Goal: Information Seeking & Learning: Check status

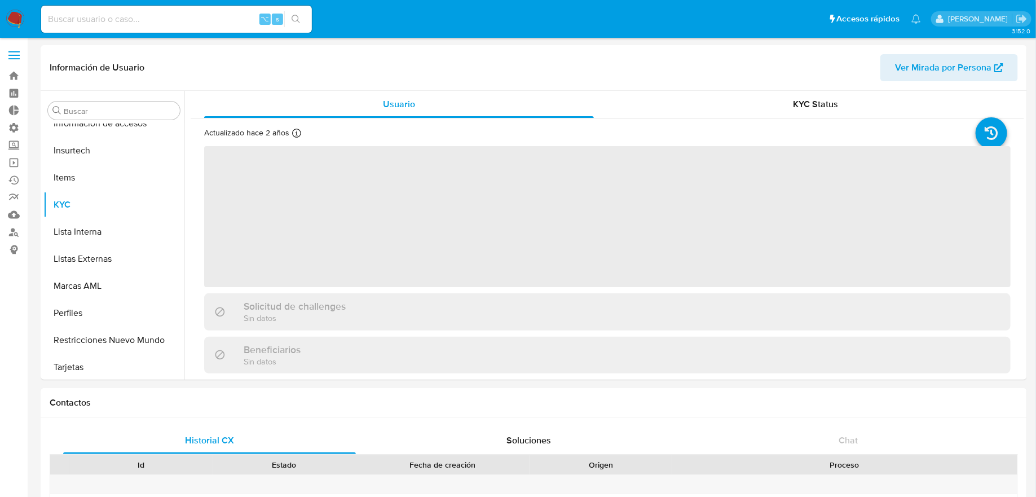
scroll to position [477, 0]
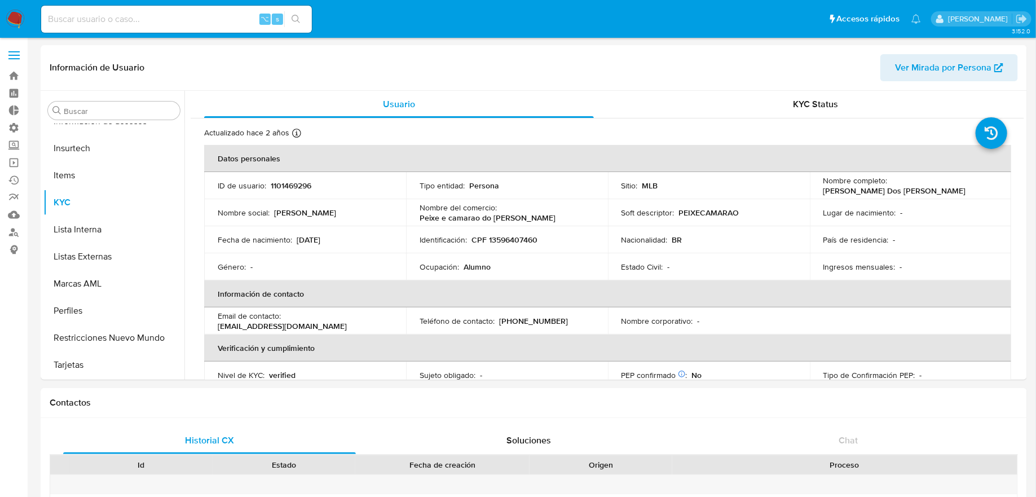
select select "10"
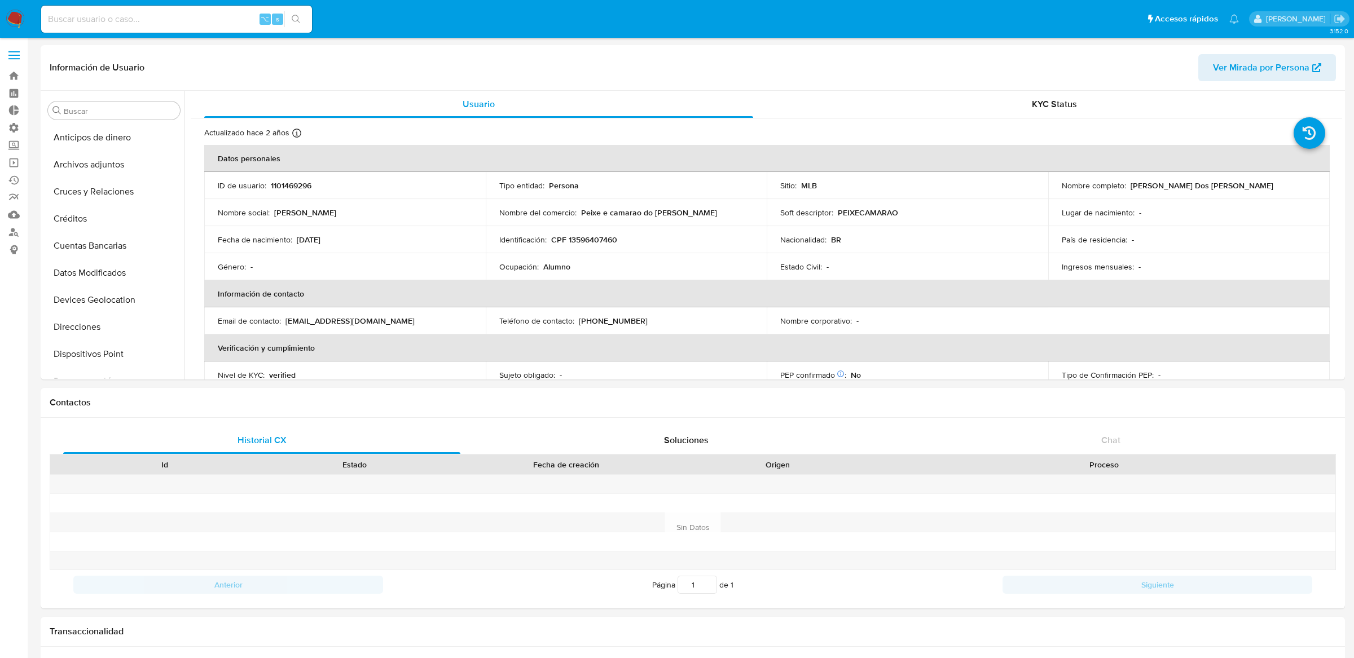
select select "10"
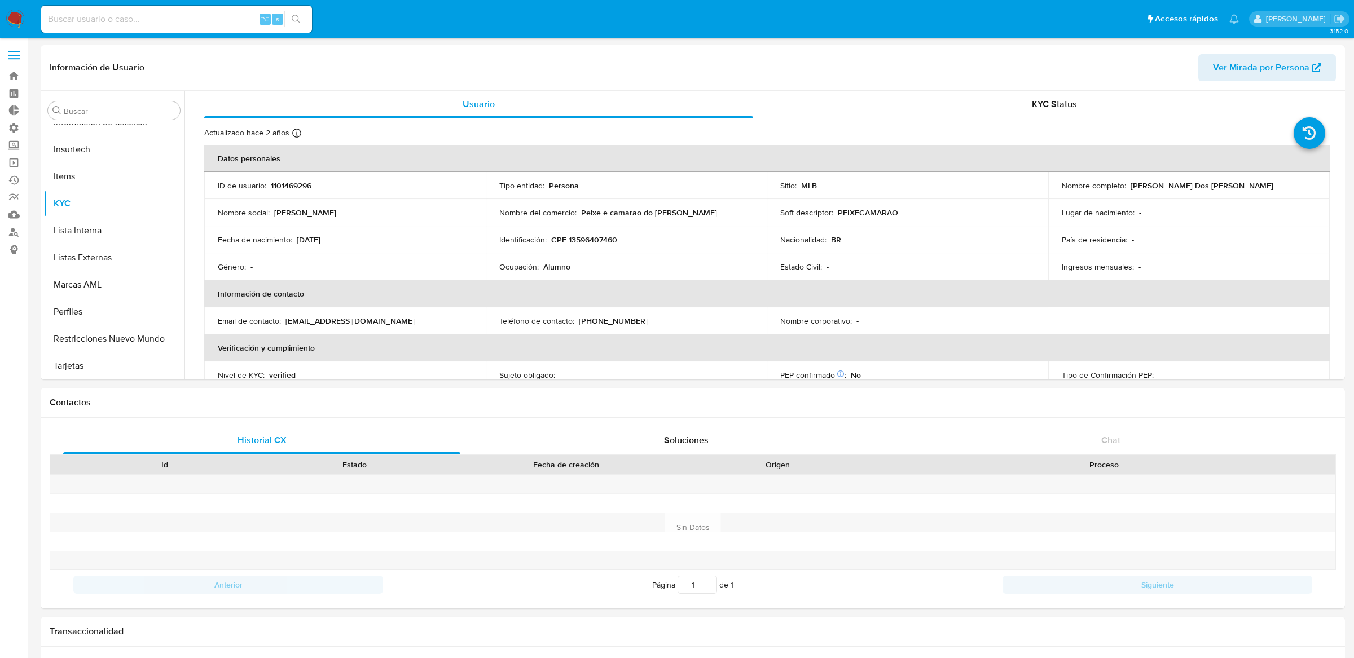
click at [216, 28] on div "⌥ s" at bounding box center [176, 19] width 271 height 27
click at [216, 16] on input at bounding box center [176, 19] width 271 height 15
paste input "1866155942"
type input "1866155942"
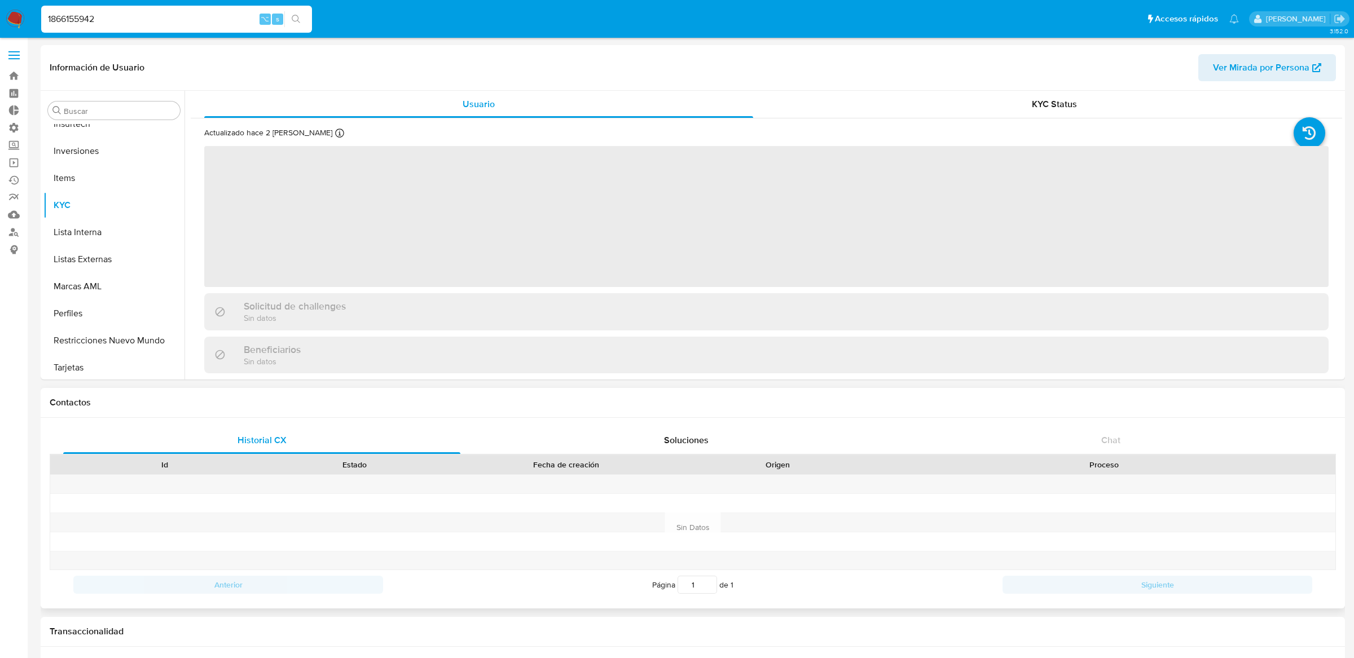
scroll to position [503, 0]
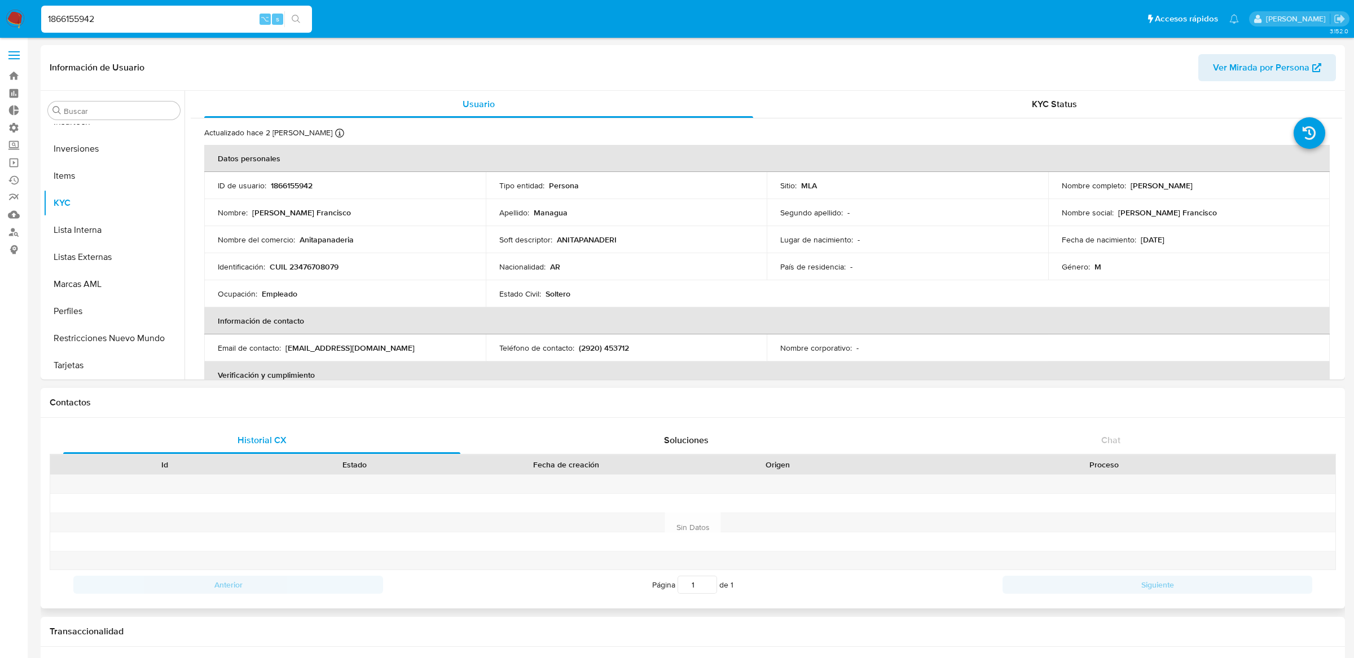
select select "10"
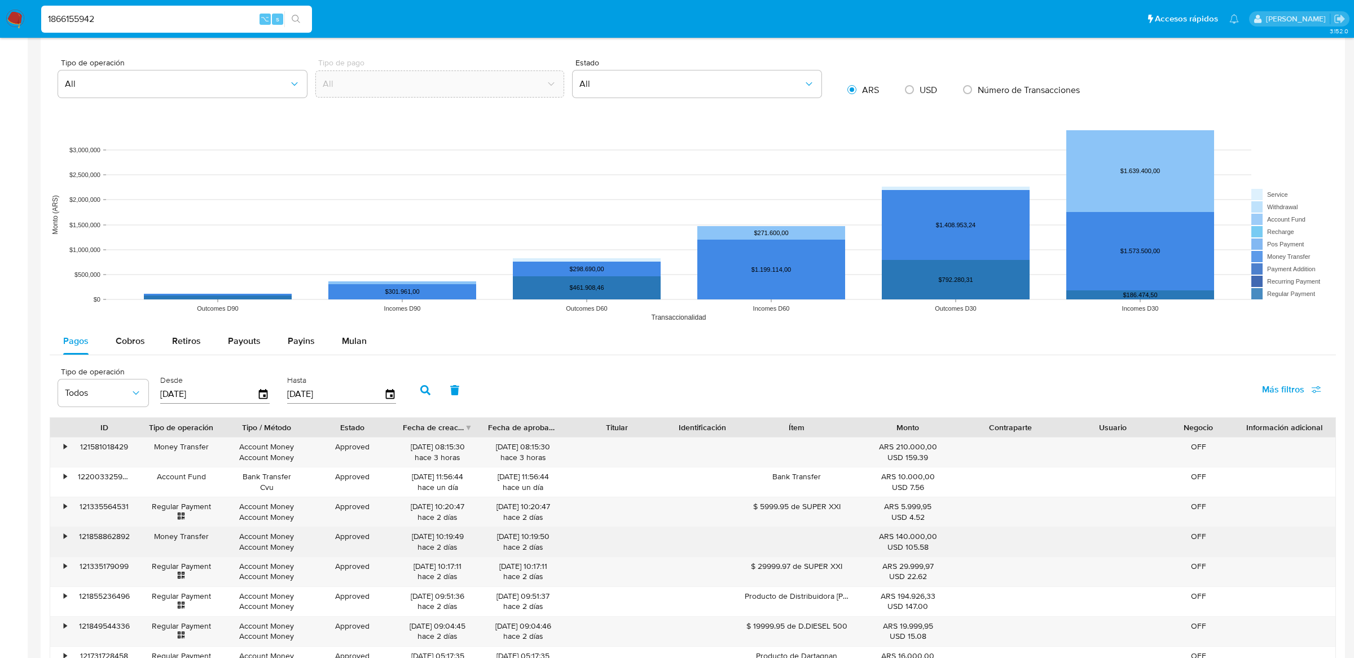
scroll to position [830, 0]
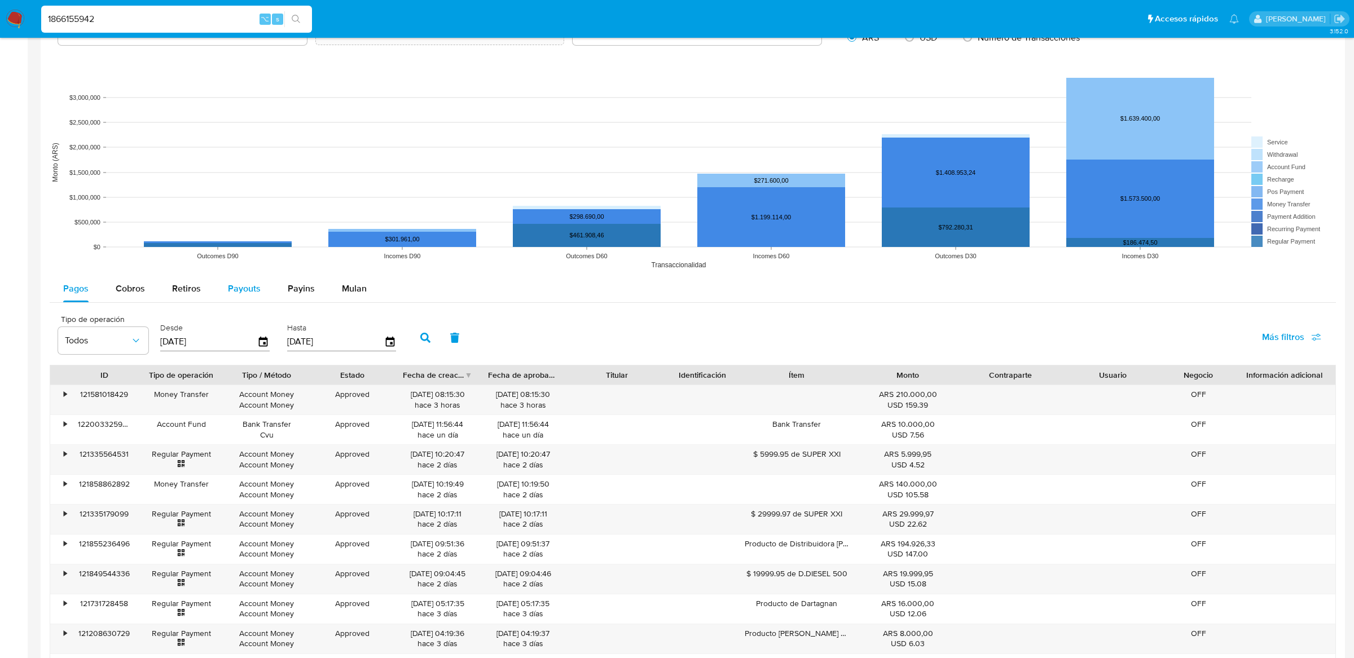
click at [260, 291] on button "Payouts" at bounding box center [244, 288] width 60 height 27
select select "10"
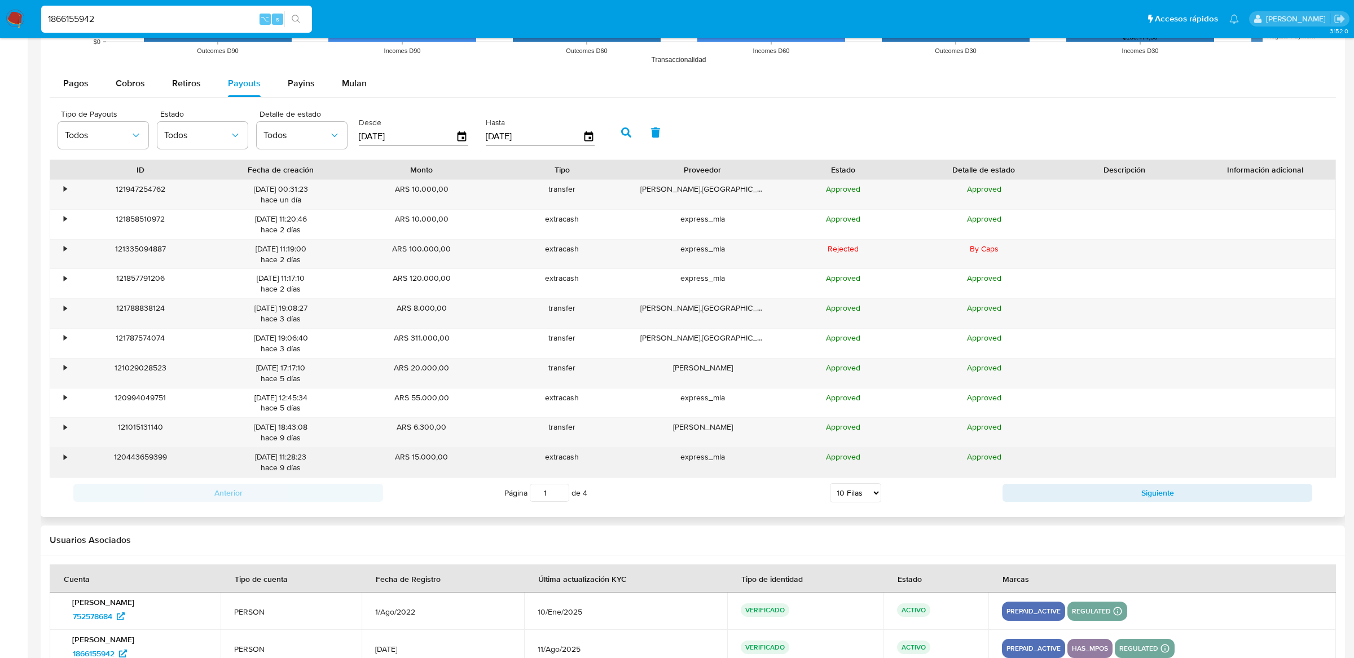
scroll to position [1107, 0]
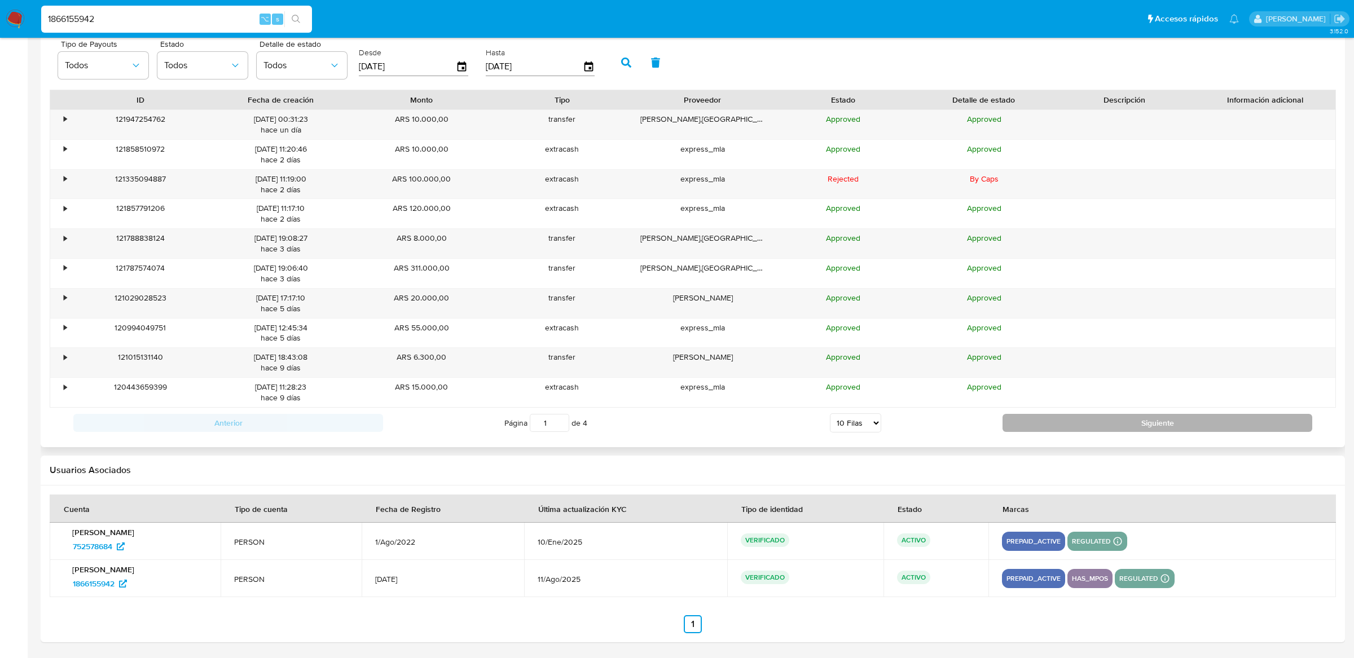
click at [1063, 422] on button "Siguiente" at bounding box center [1158, 423] width 310 height 18
type input "2"
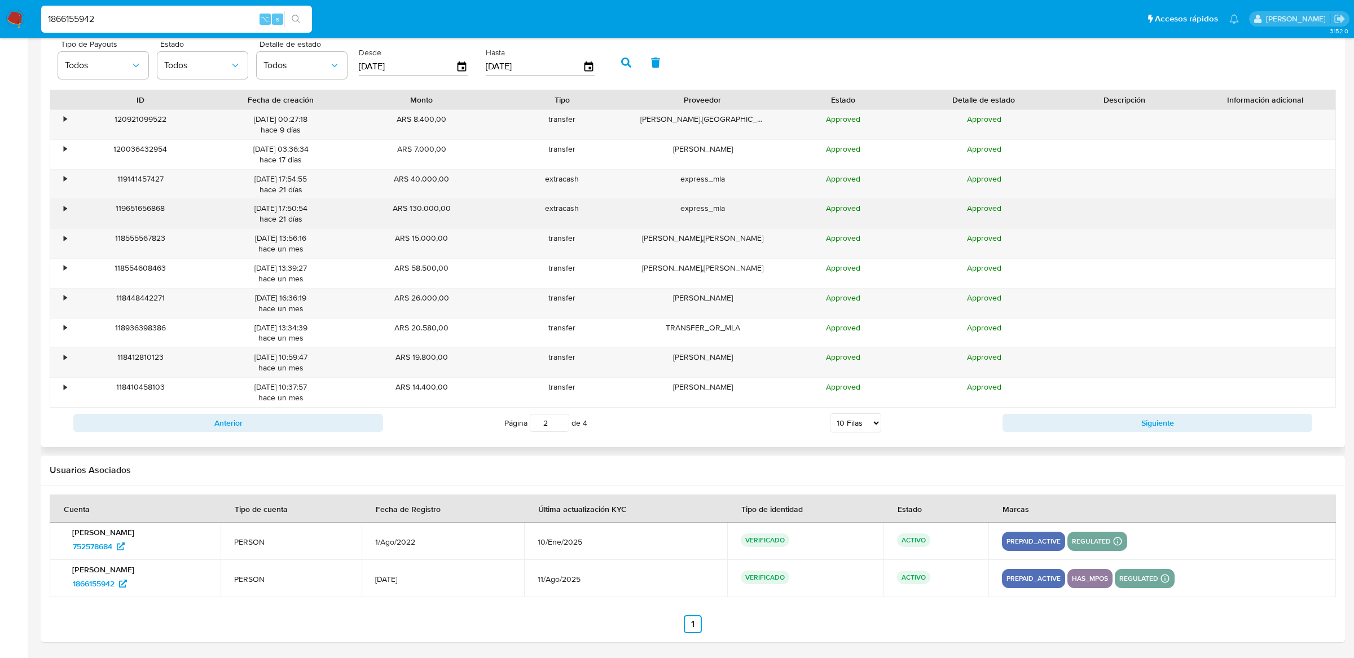
click at [58, 202] on div "•" at bounding box center [60, 213] width 20 height 29
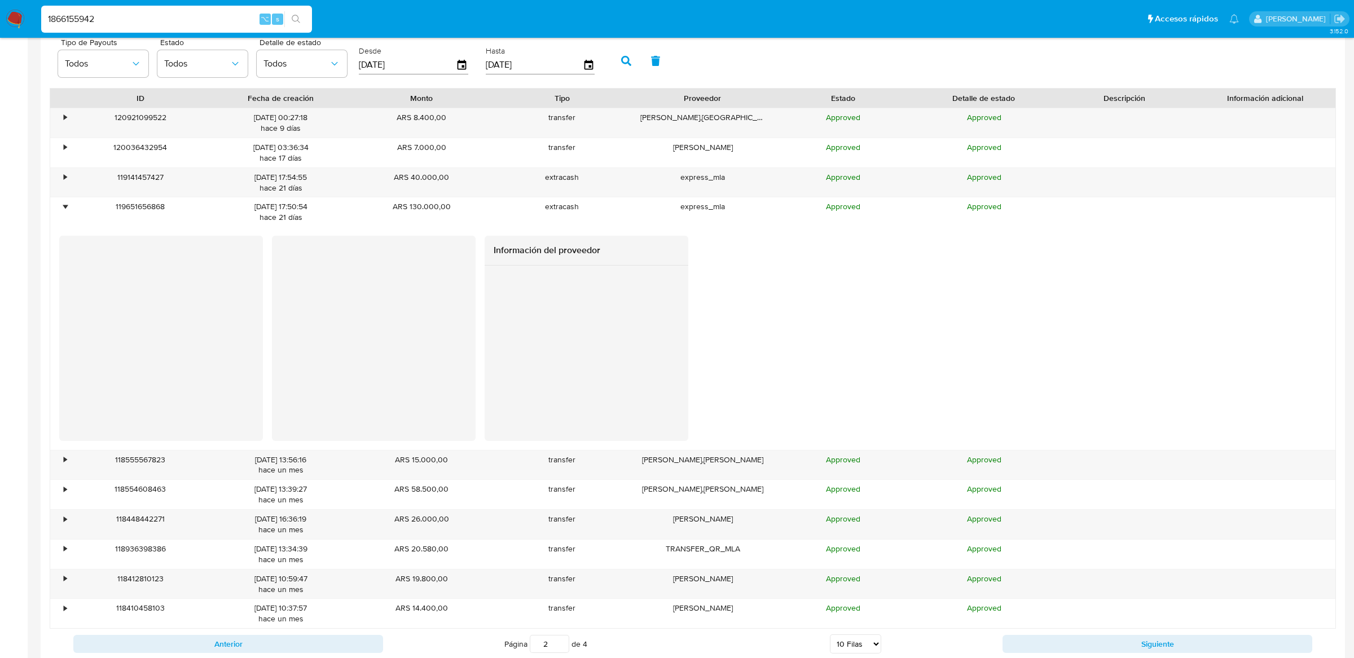
click at [489, 296] on div at bounding box center [587, 347] width 204 height 162
click at [630, 296] on div at bounding box center [587, 347] width 204 height 162
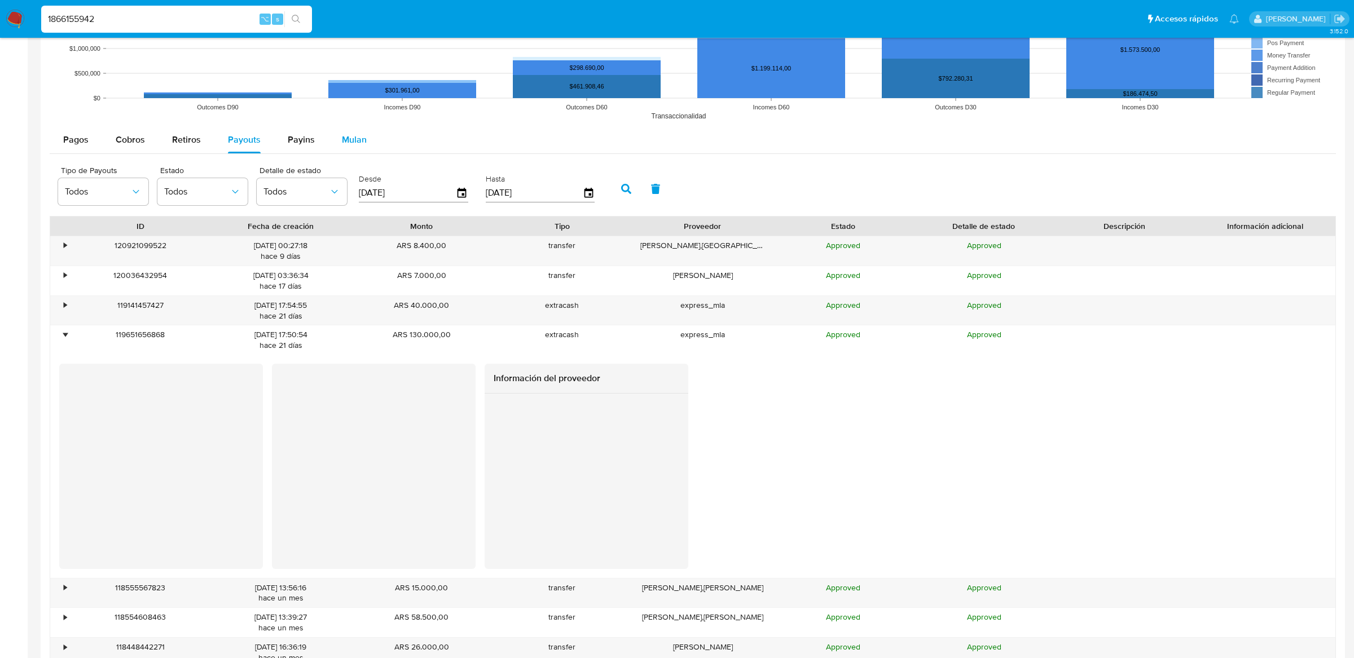
click at [342, 137] on span "Mulan" at bounding box center [354, 139] width 25 height 13
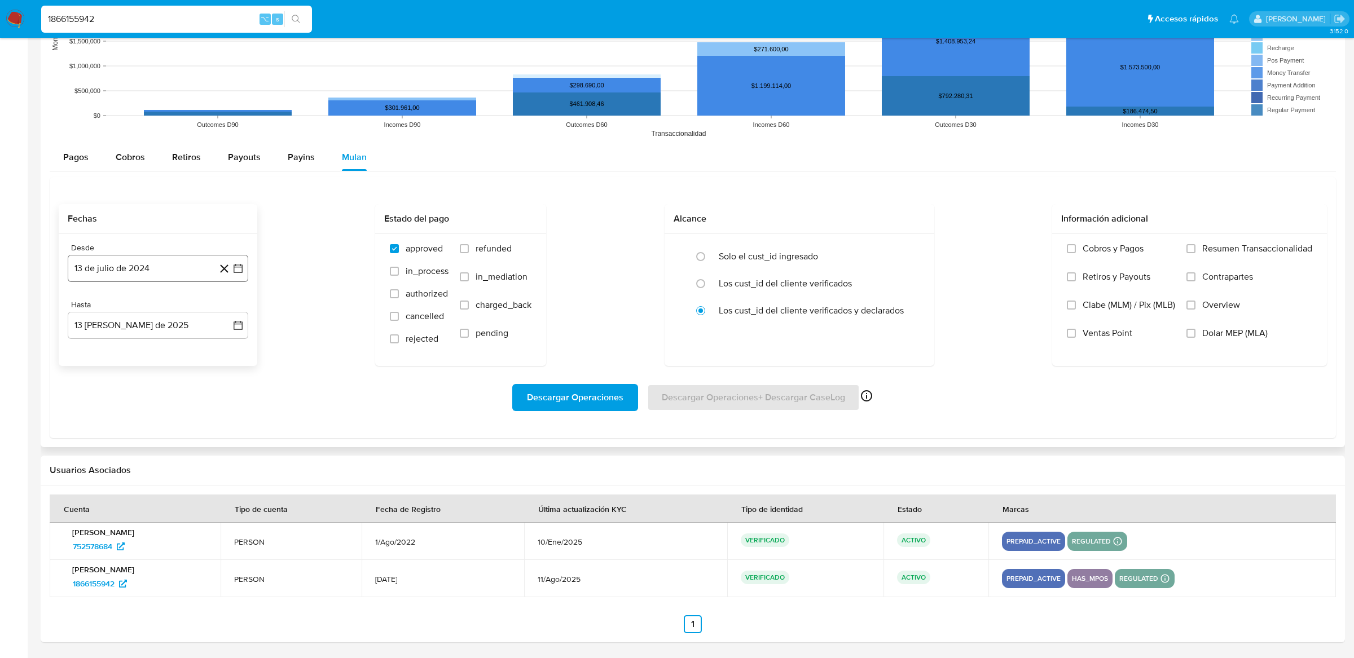
click at [232, 271] on icon "button" at bounding box center [237, 268] width 11 height 11
click at [231, 310] on icon "Mes siguiente" at bounding box center [228, 309] width 14 height 14
click at [229, 310] on icon "Mes siguiente" at bounding box center [228, 309] width 14 height 14
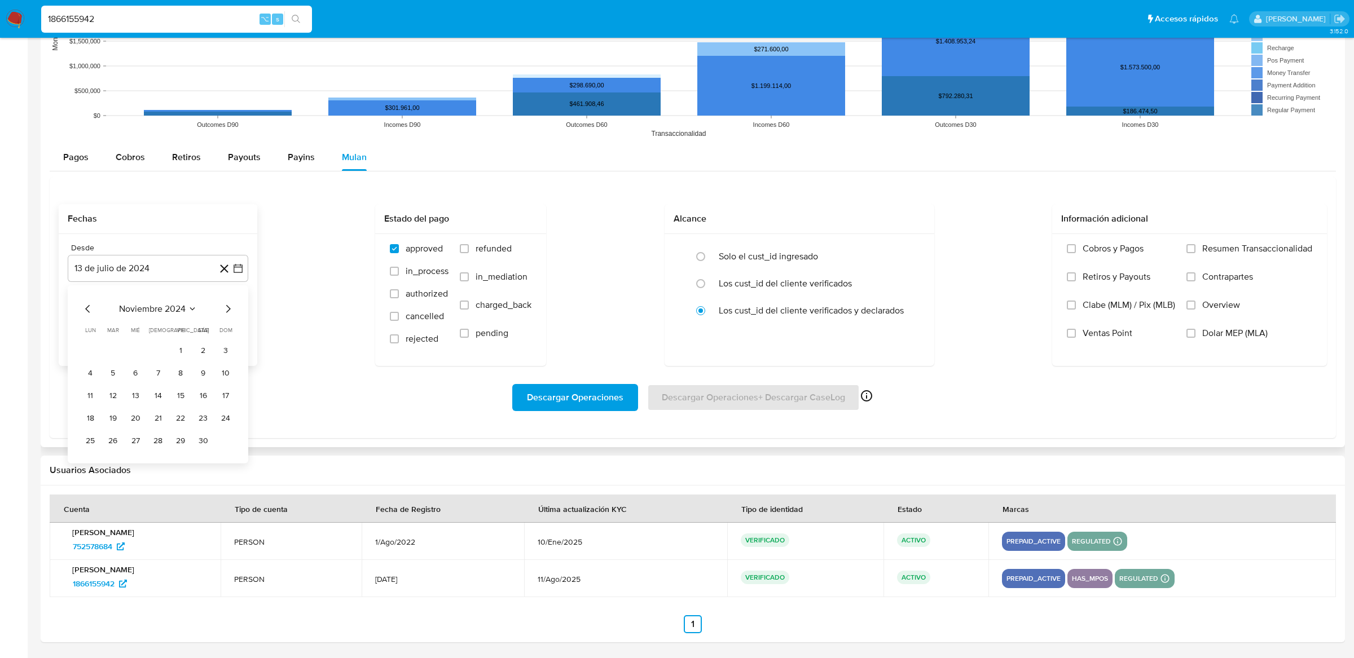
click at [229, 310] on icon "Mes siguiente" at bounding box center [228, 309] width 14 height 14
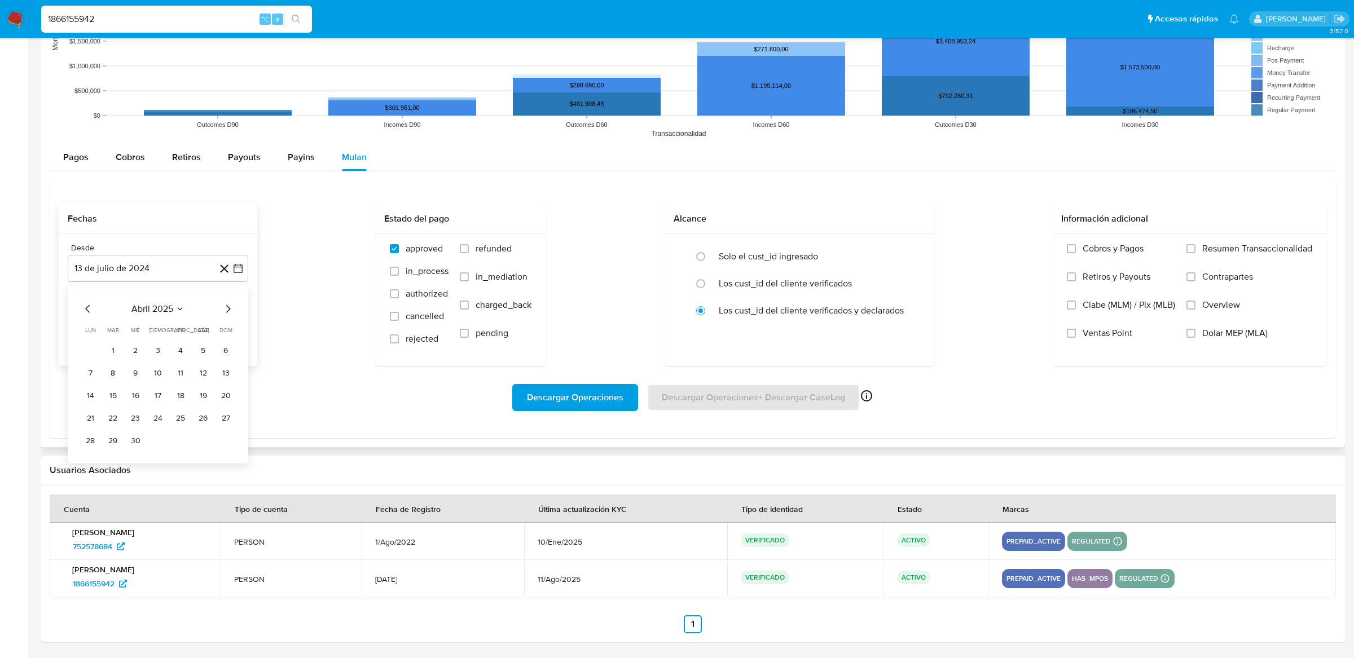
click at [229, 310] on icon "Mes siguiente" at bounding box center [228, 309] width 14 height 14
click at [229, 310] on icon "Mes siguiente" at bounding box center [228, 309] width 5 height 8
click at [140, 416] on button "23" at bounding box center [135, 419] width 18 height 18
click at [231, 324] on button "13 de agosto de 2025" at bounding box center [158, 325] width 181 height 27
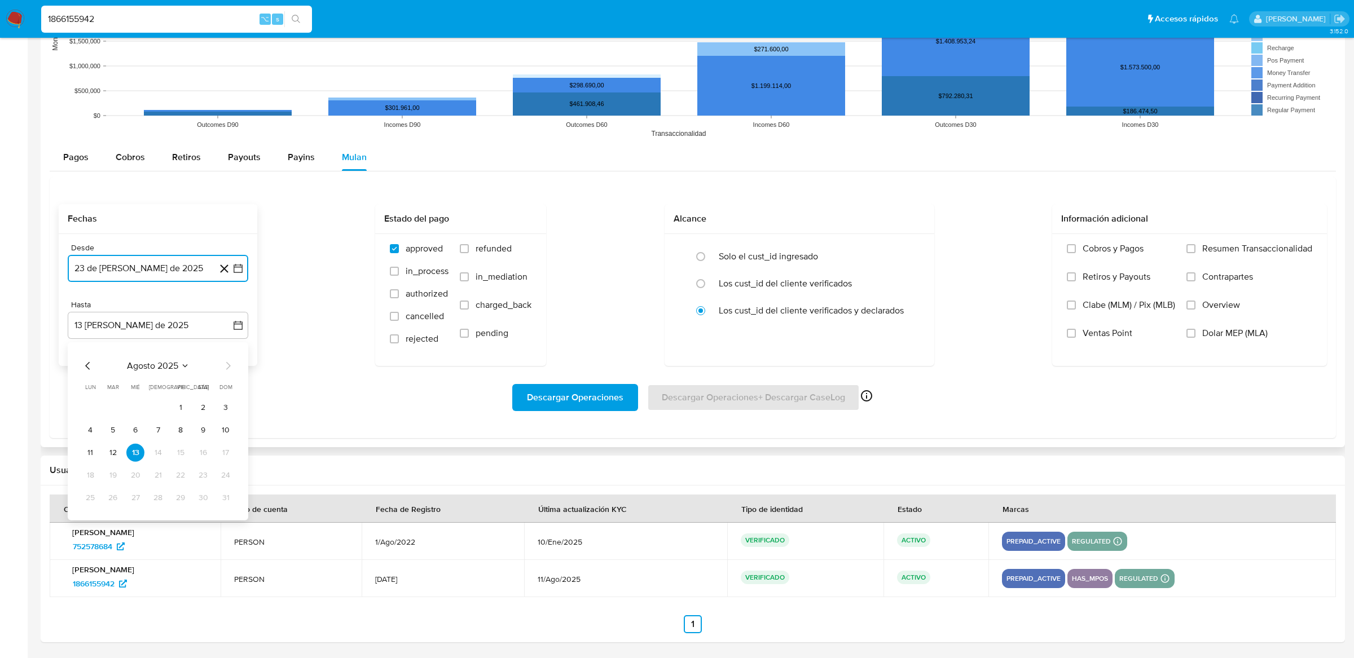
click at [91, 369] on icon "Mes anterior" at bounding box center [88, 366] width 14 height 14
click at [139, 472] on button "23" at bounding box center [135, 476] width 18 height 18
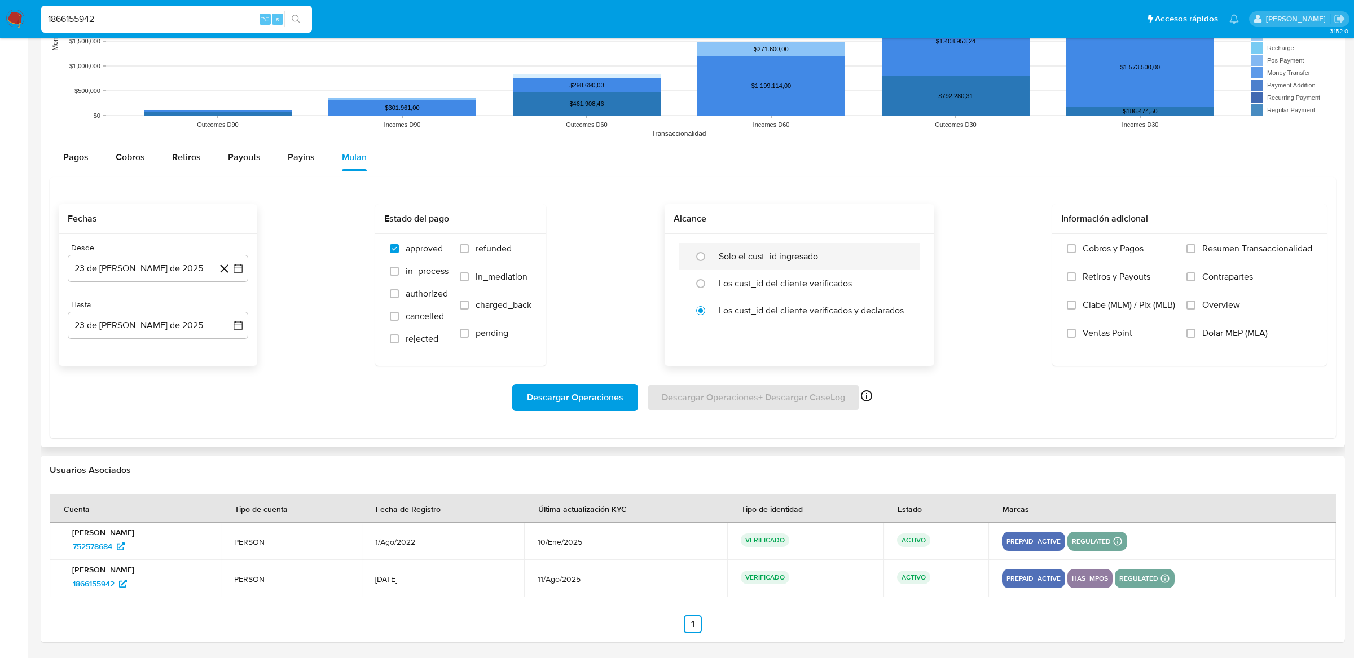
click at [720, 261] on label "Solo el cust_id ingresado" at bounding box center [768, 256] width 99 height 11
click at [710, 261] on input "radio" at bounding box center [701, 257] width 18 height 18
radio input "true"
click at [608, 390] on span "Descargar Operaciones" at bounding box center [575, 397] width 96 height 25
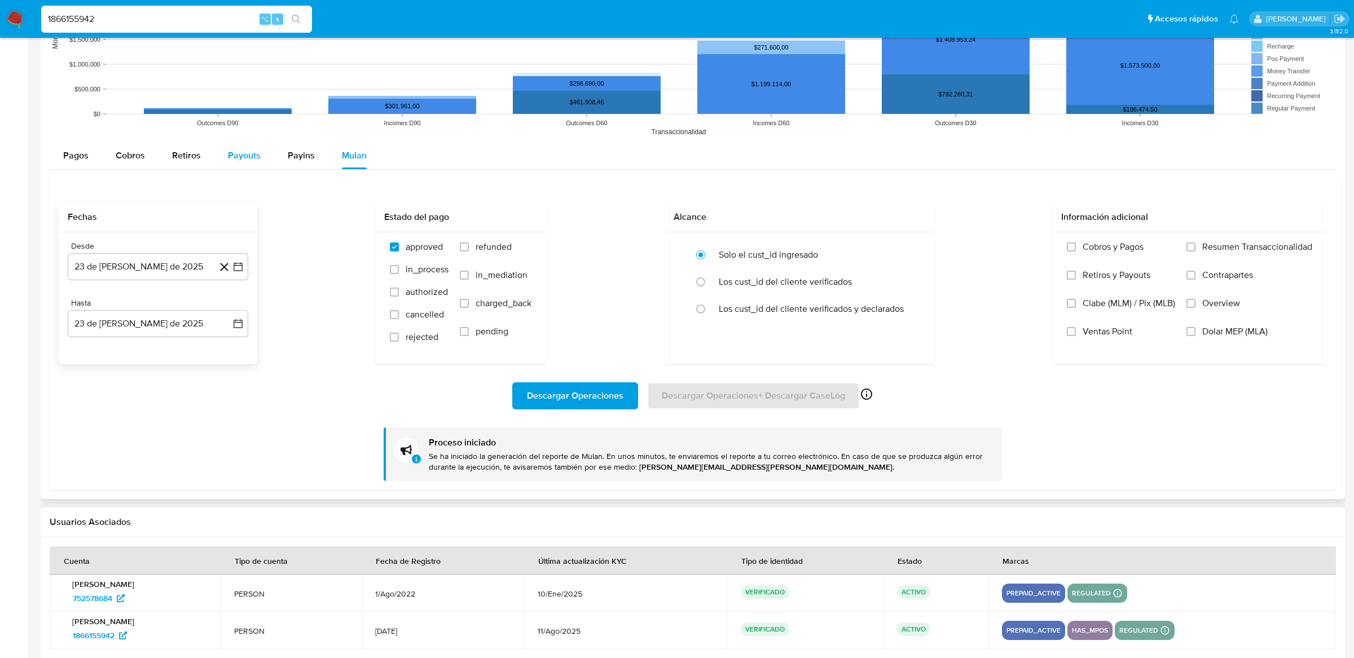
click at [250, 165] on div "Payouts" at bounding box center [244, 155] width 33 height 27
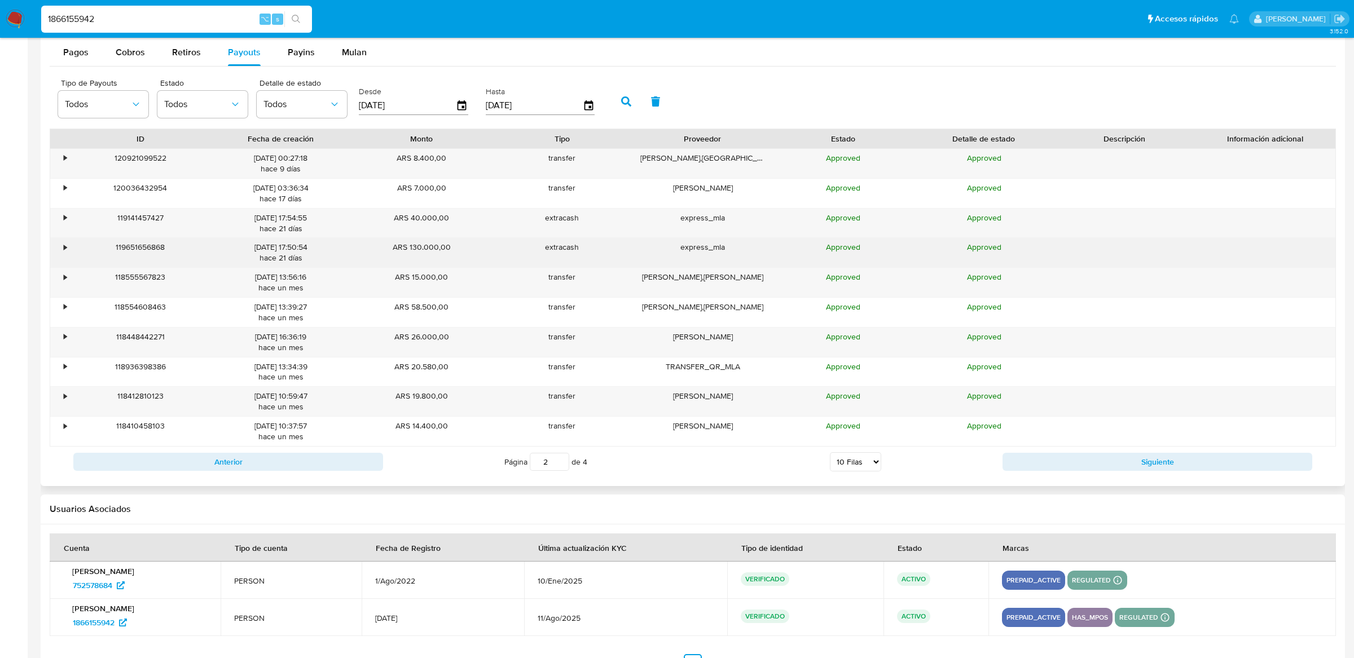
scroll to position [1074, 0]
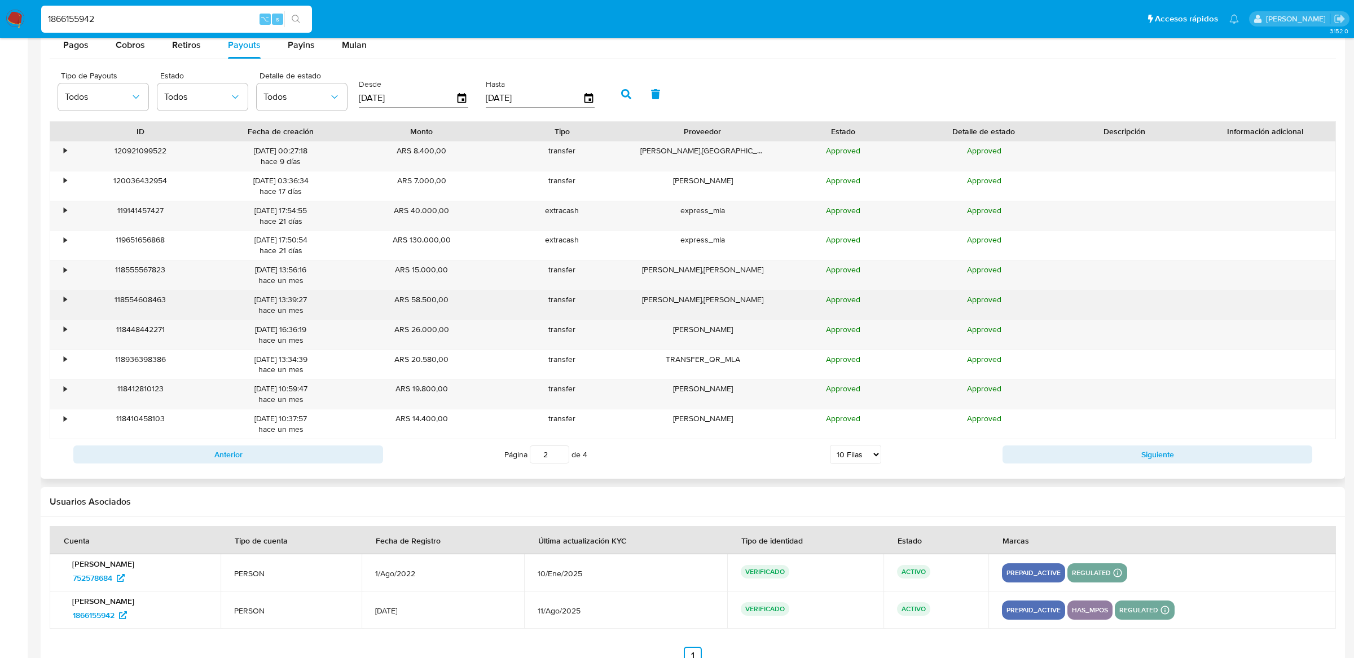
click at [197, 301] on div "118554608463" at bounding box center [140, 305] width 140 height 29
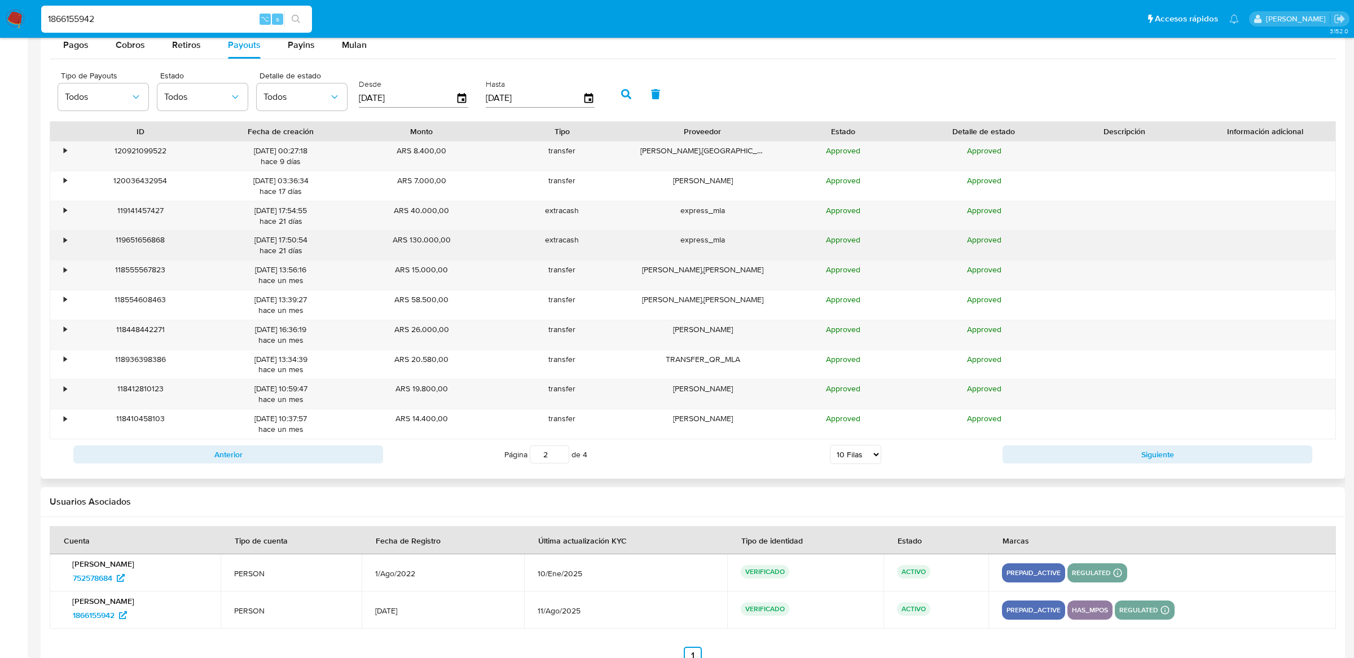
click at [52, 233] on div "•" at bounding box center [60, 245] width 20 height 29
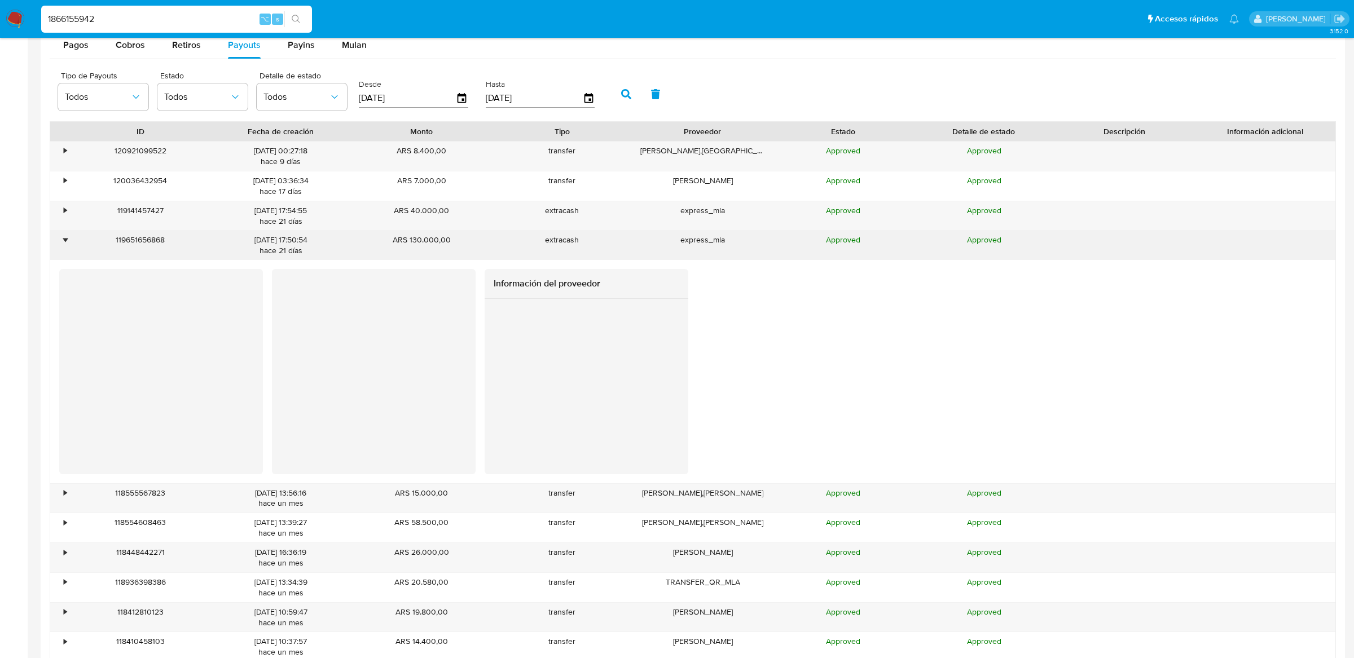
click at [52, 233] on div "•" at bounding box center [60, 245] width 20 height 29
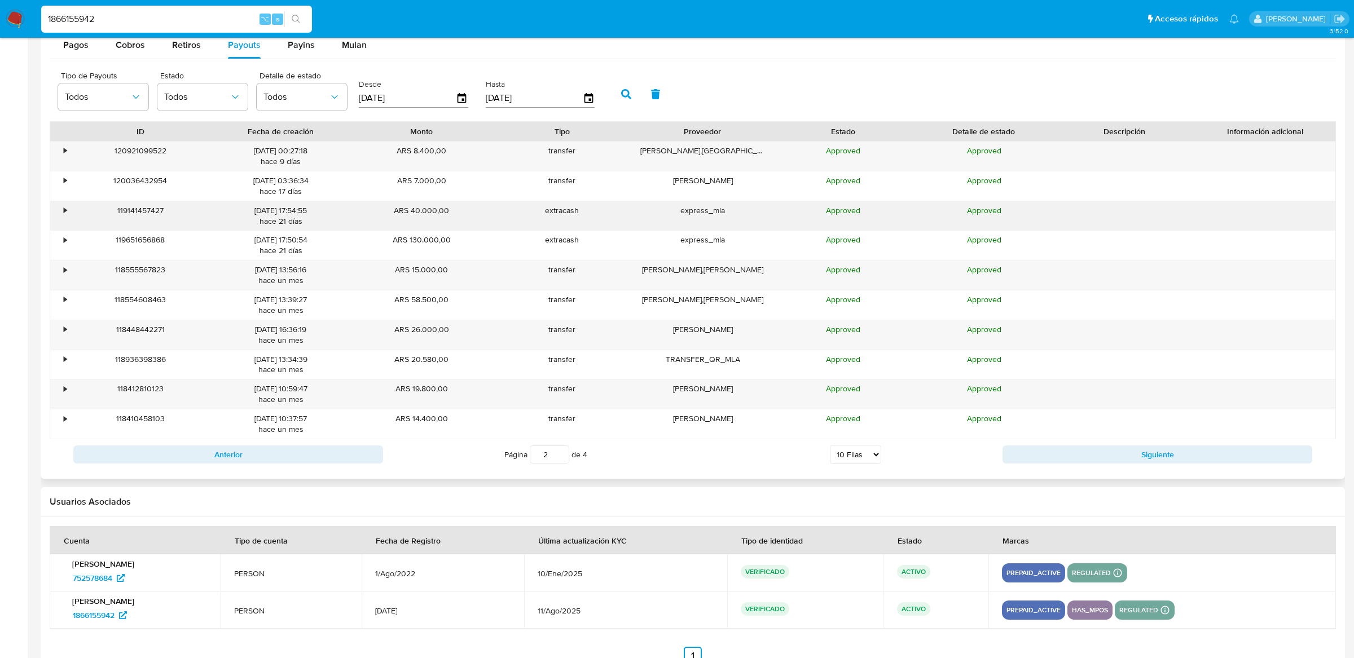
click at [55, 213] on div "•" at bounding box center [60, 215] width 20 height 29
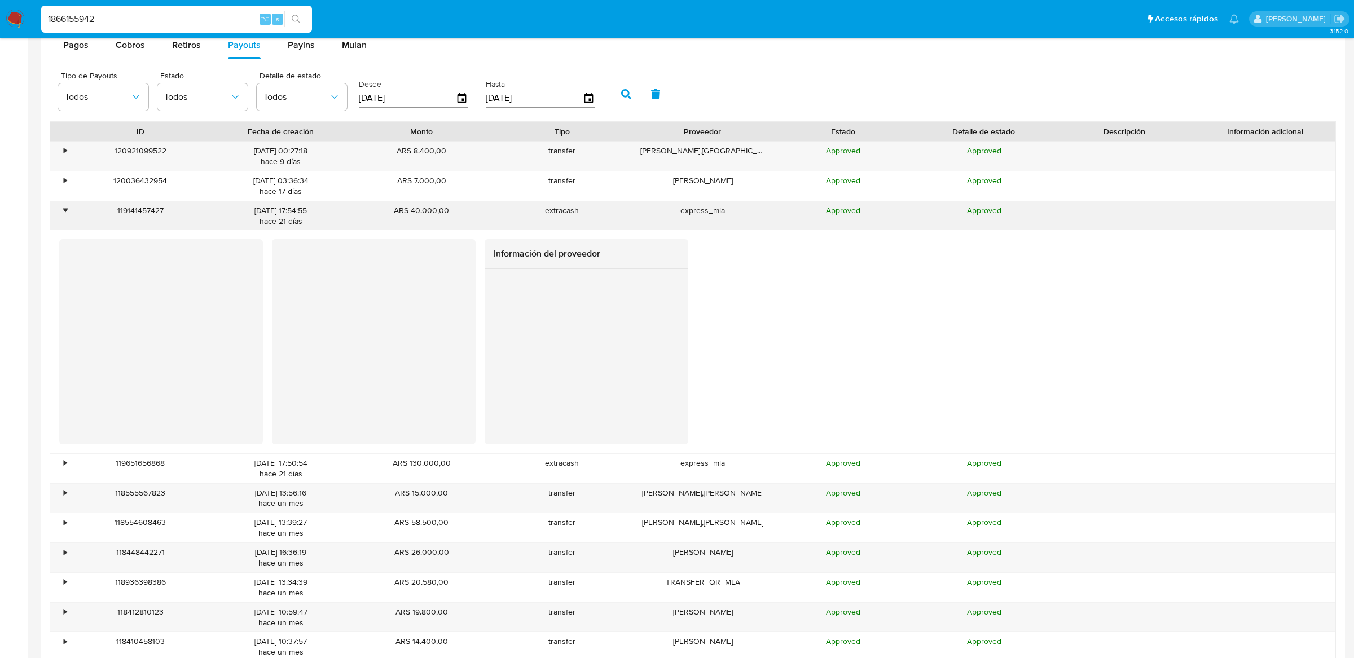
click at [55, 213] on div "•" at bounding box center [60, 215] width 20 height 29
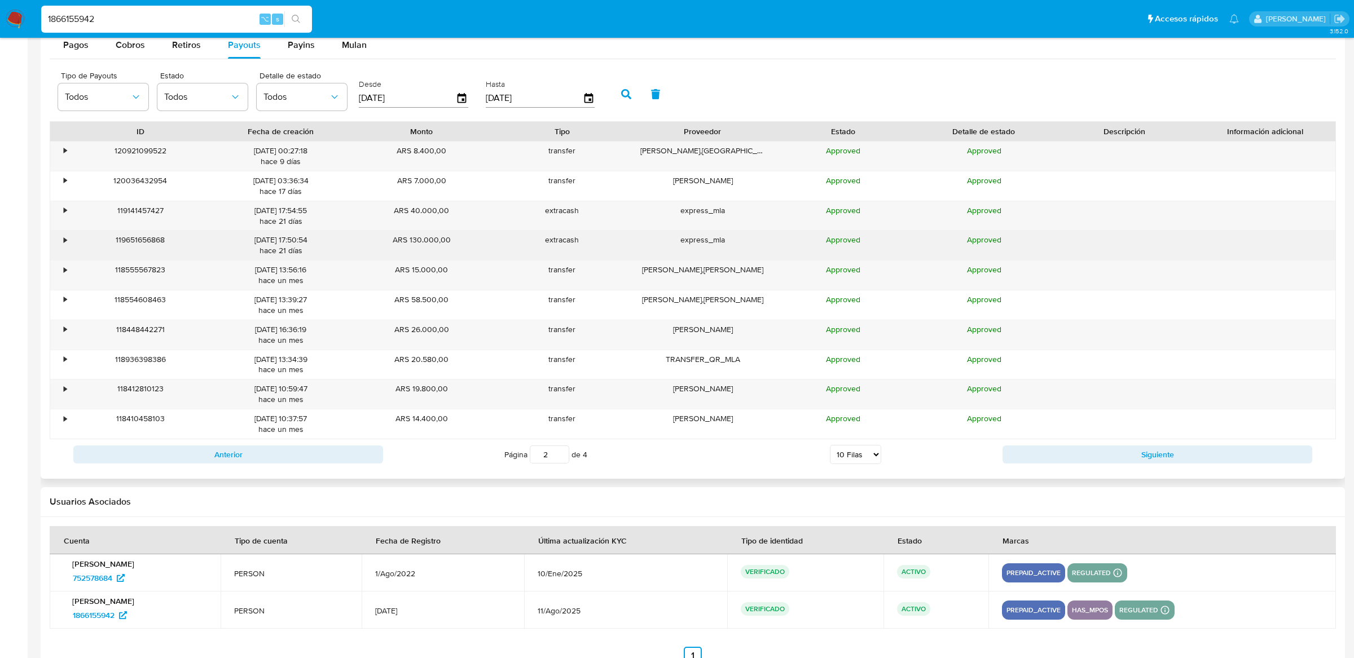
click at [70, 254] on div "119651656868" at bounding box center [140, 245] width 140 height 29
click at [60, 239] on div "•" at bounding box center [60, 245] width 20 height 29
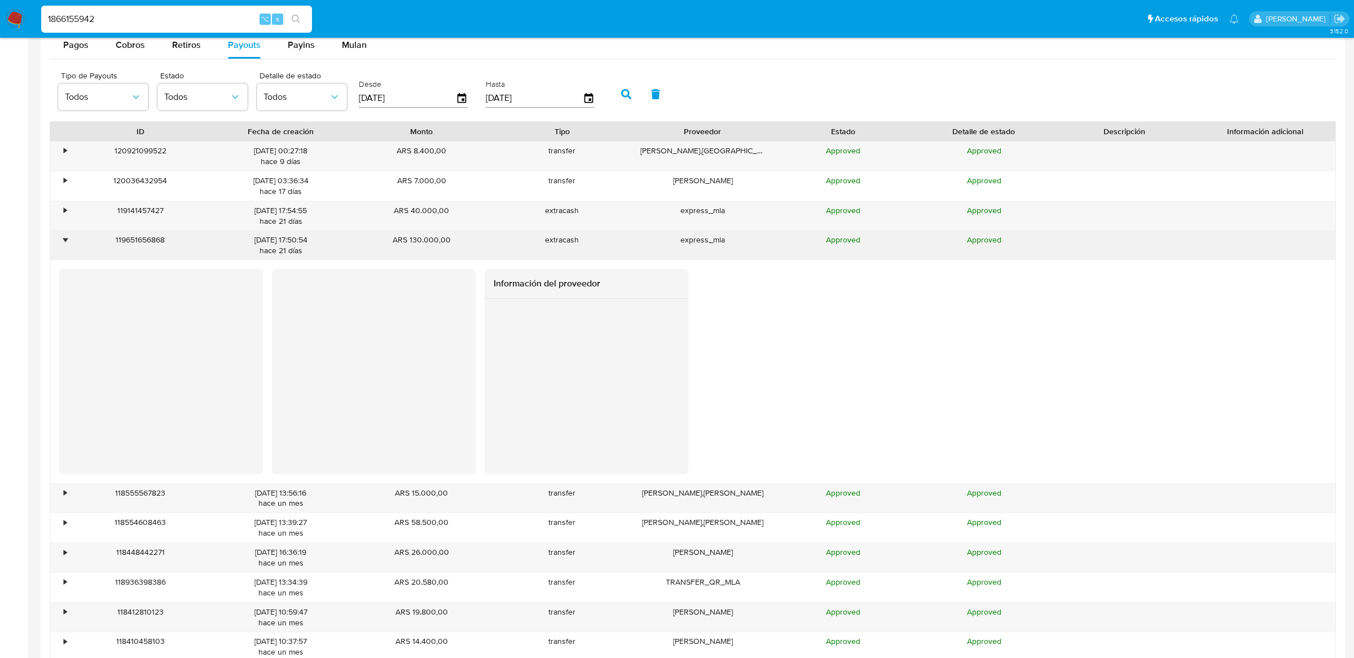
click at [60, 239] on div "•" at bounding box center [60, 245] width 20 height 29
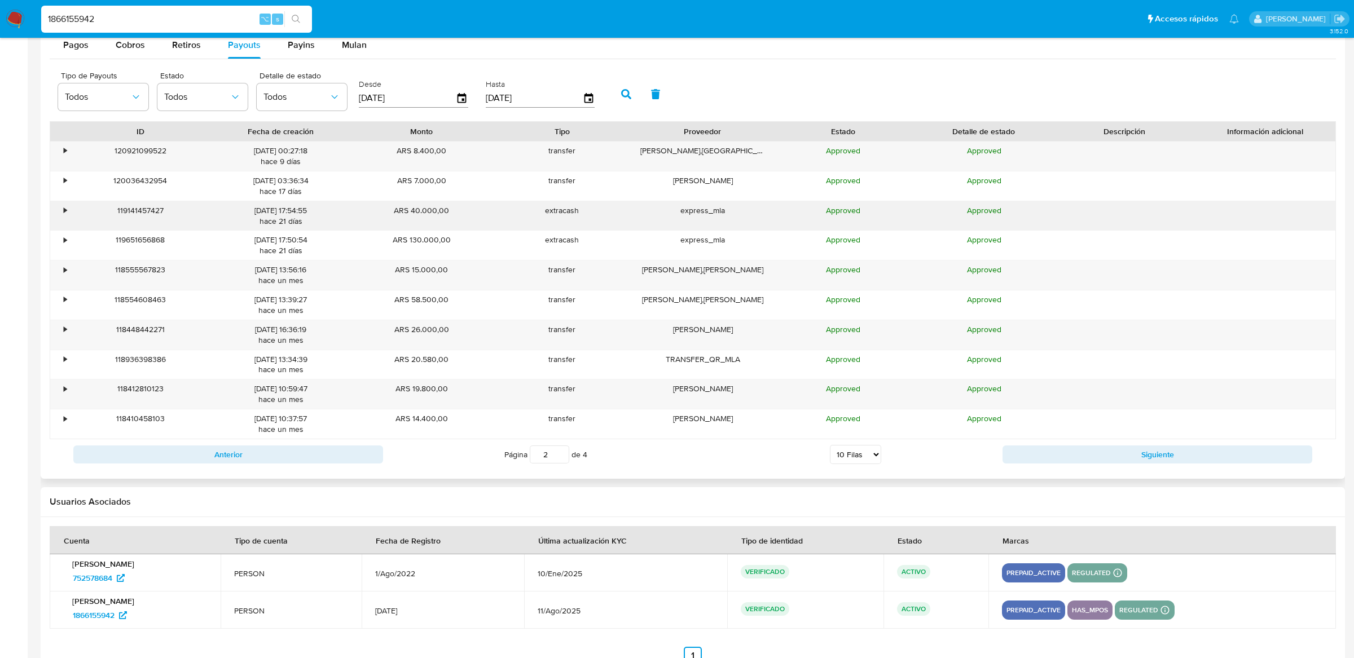
click at [60, 214] on div "•" at bounding box center [60, 215] width 20 height 29
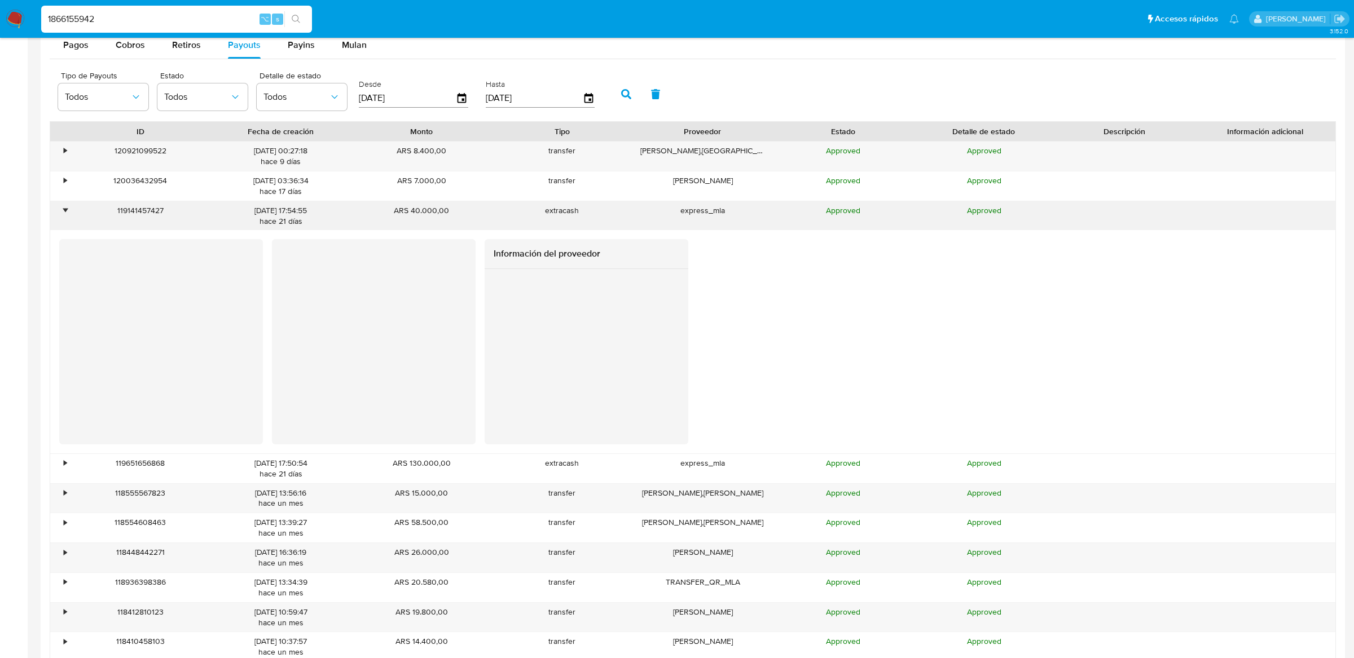
click at [60, 214] on div "•" at bounding box center [60, 215] width 20 height 29
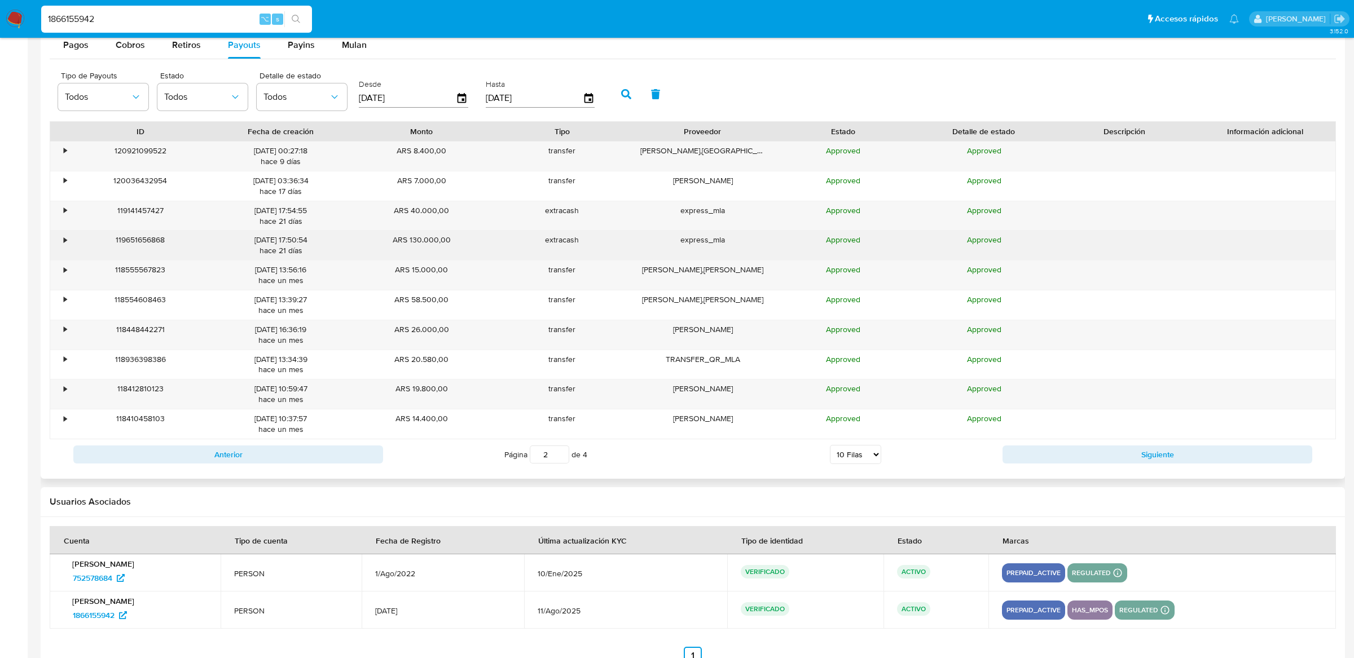
click at [62, 235] on div "•" at bounding box center [60, 245] width 20 height 29
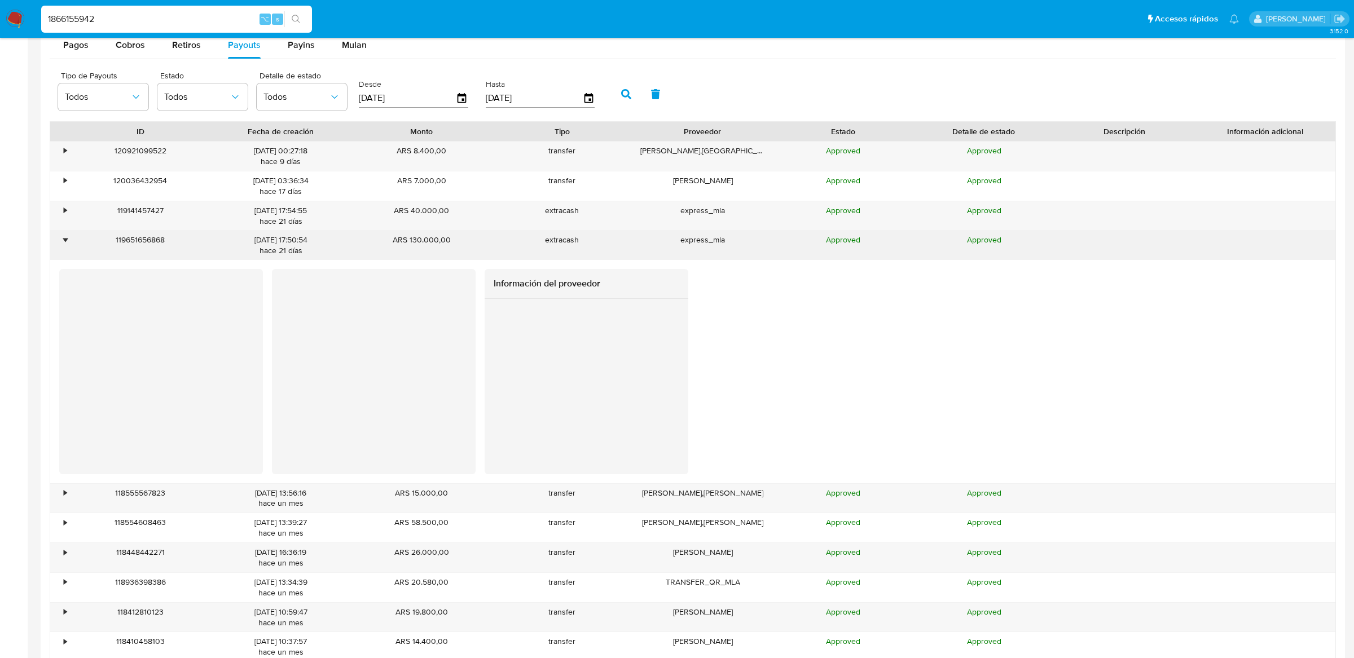
click at [62, 235] on div "•" at bounding box center [60, 245] width 20 height 29
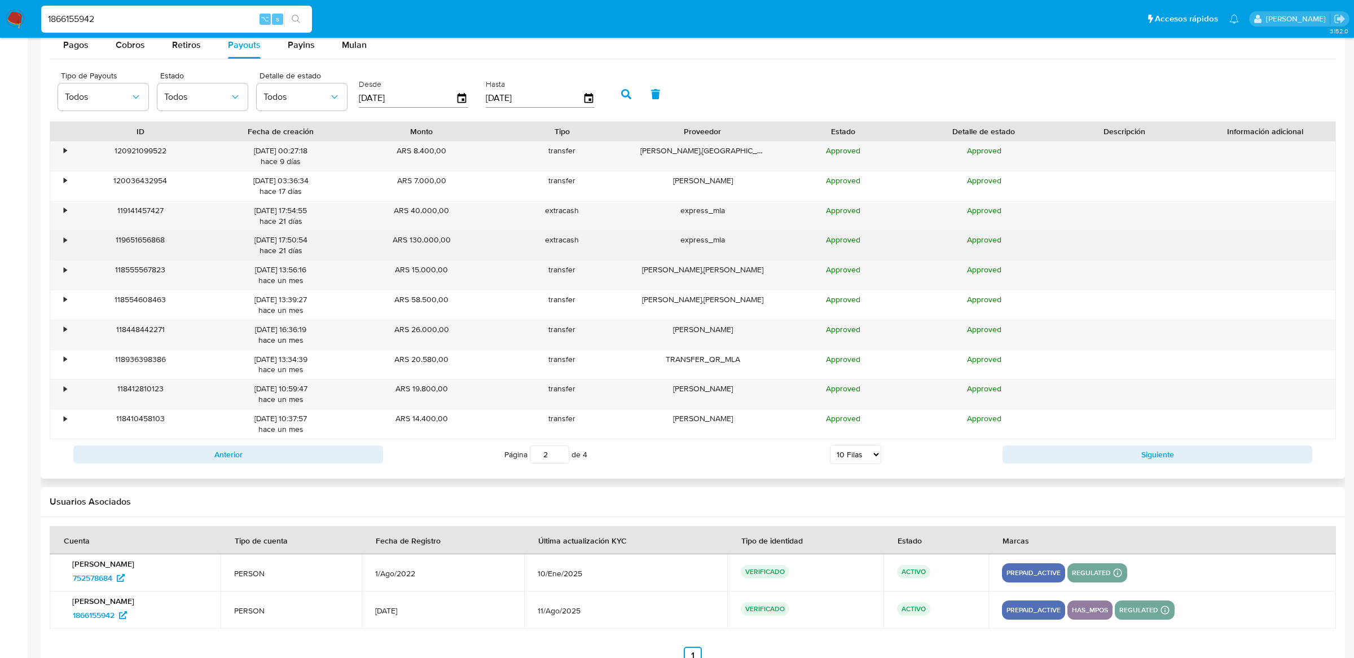
click at [68, 241] on div "•" at bounding box center [60, 245] width 20 height 29
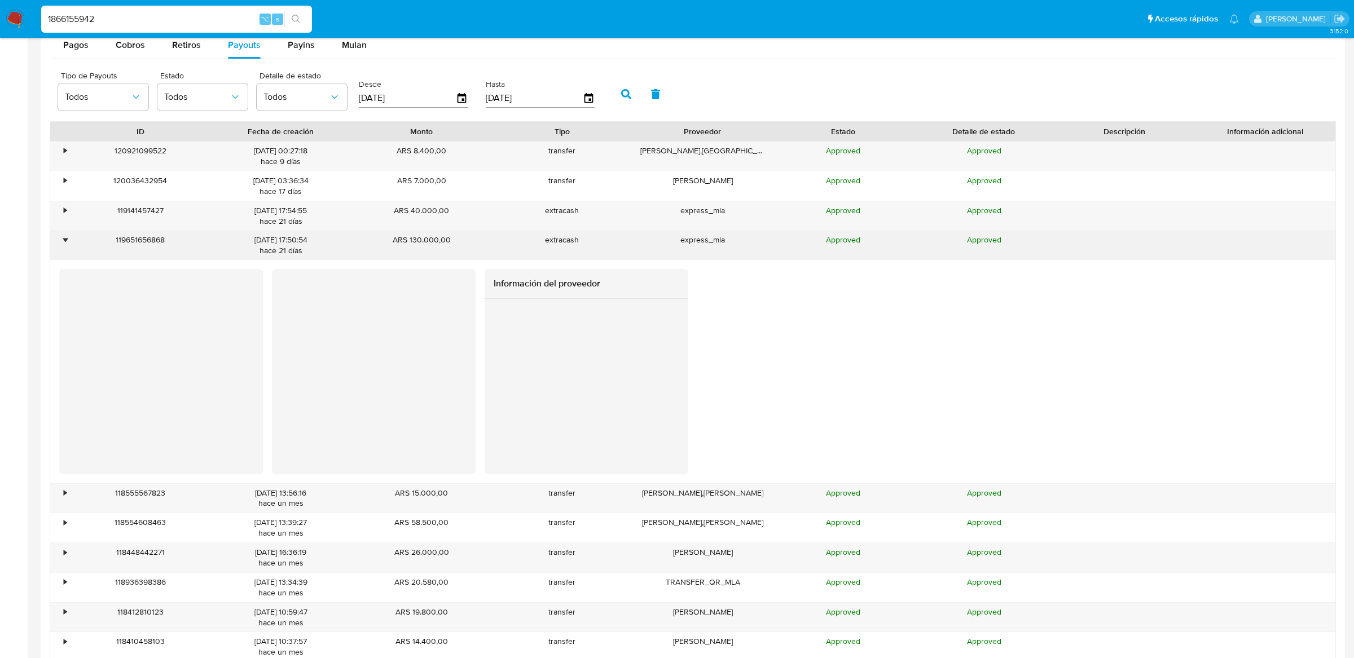
click at [67, 241] on div "•" at bounding box center [65, 240] width 3 height 11
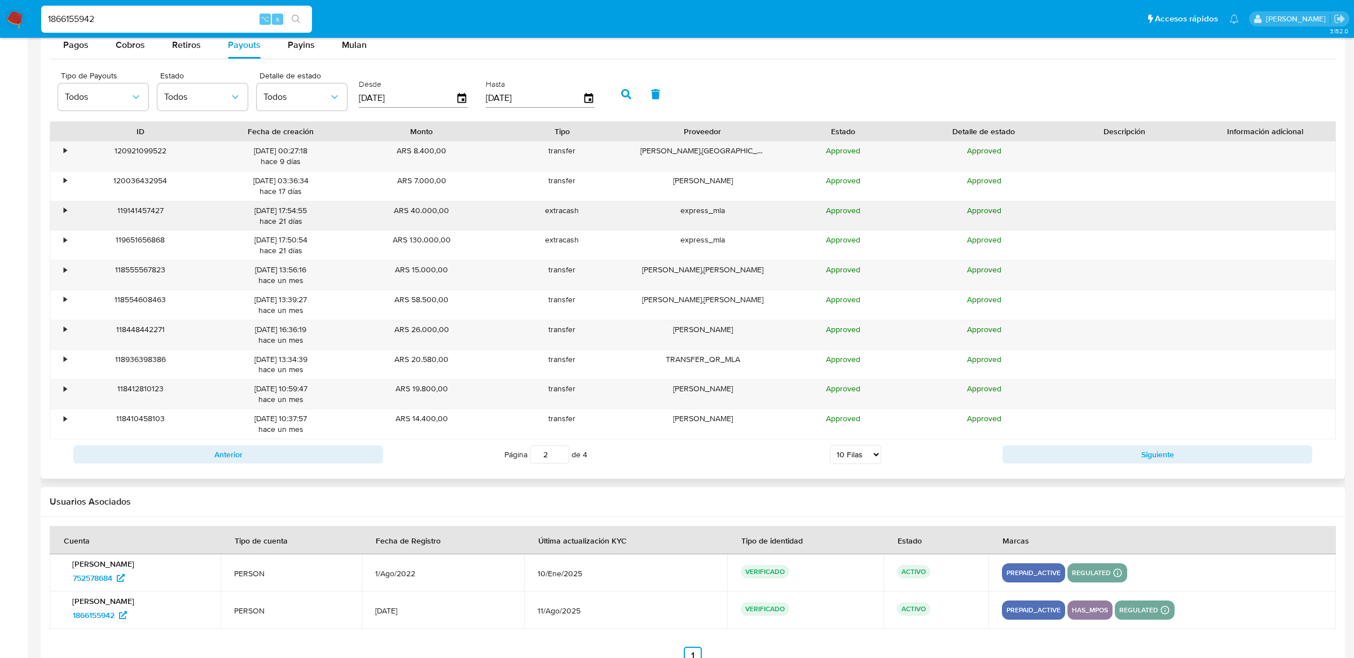
click at [67, 217] on div "•" at bounding box center [60, 215] width 20 height 29
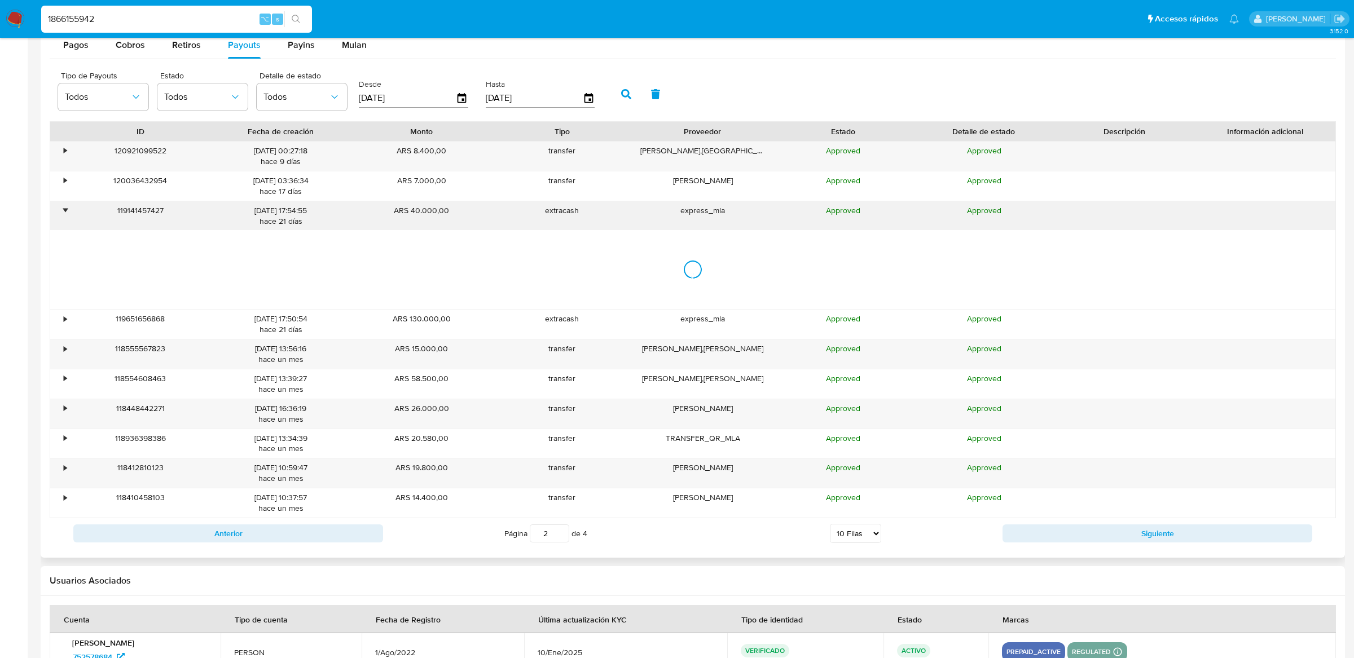
click at [67, 217] on div "•" at bounding box center [60, 215] width 20 height 29
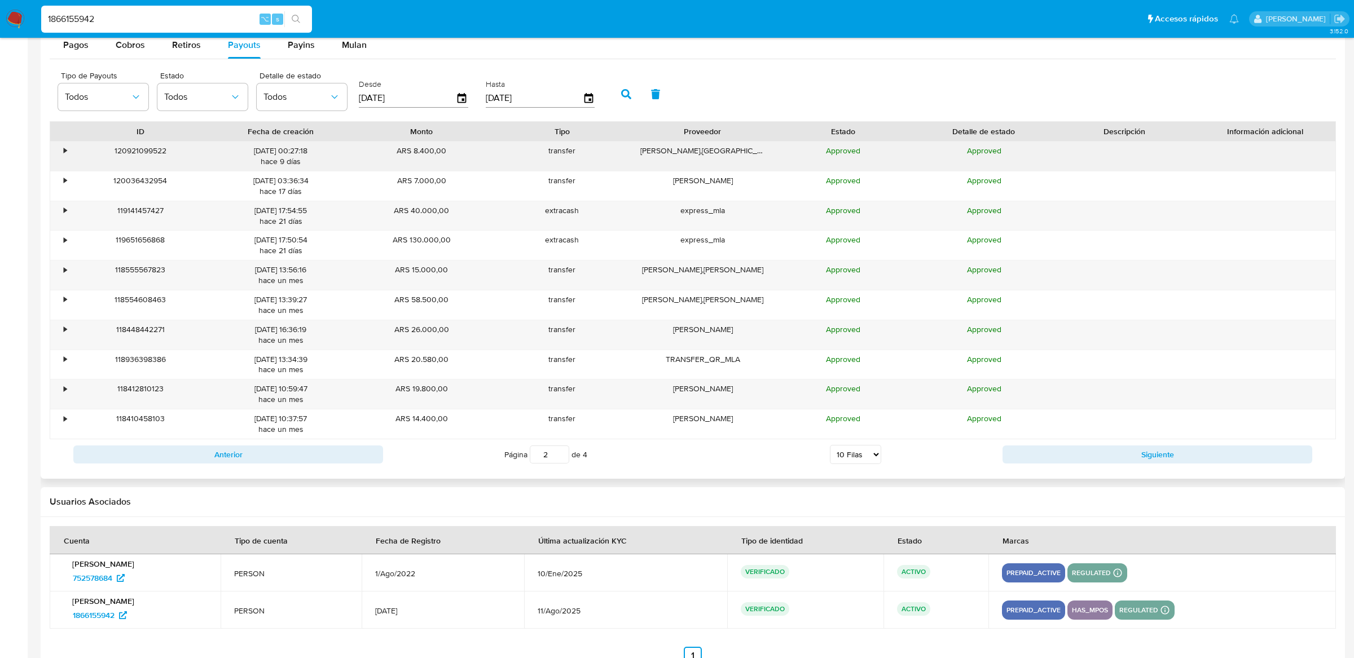
click at [61, 150] on div "•" at bounding box center [60, 156] width 20 height 29
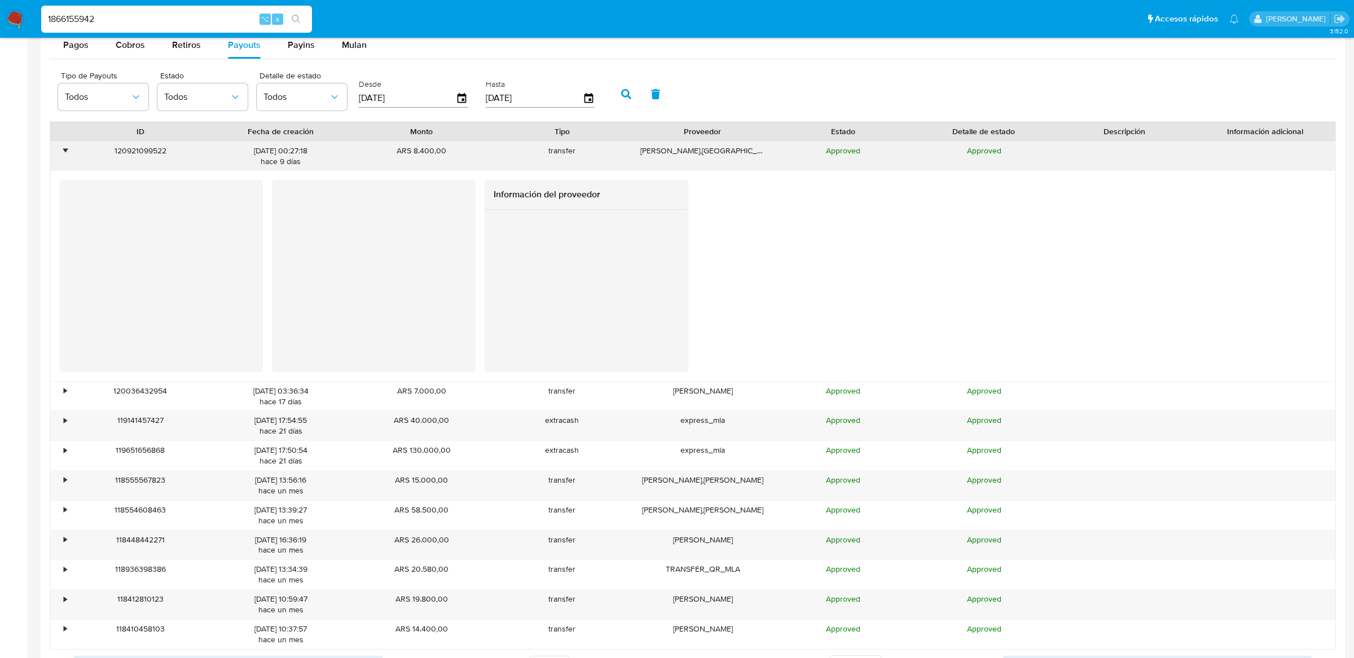
click at [60, 151] on div "•" at bounding box center [60, 156] width 20 height 29
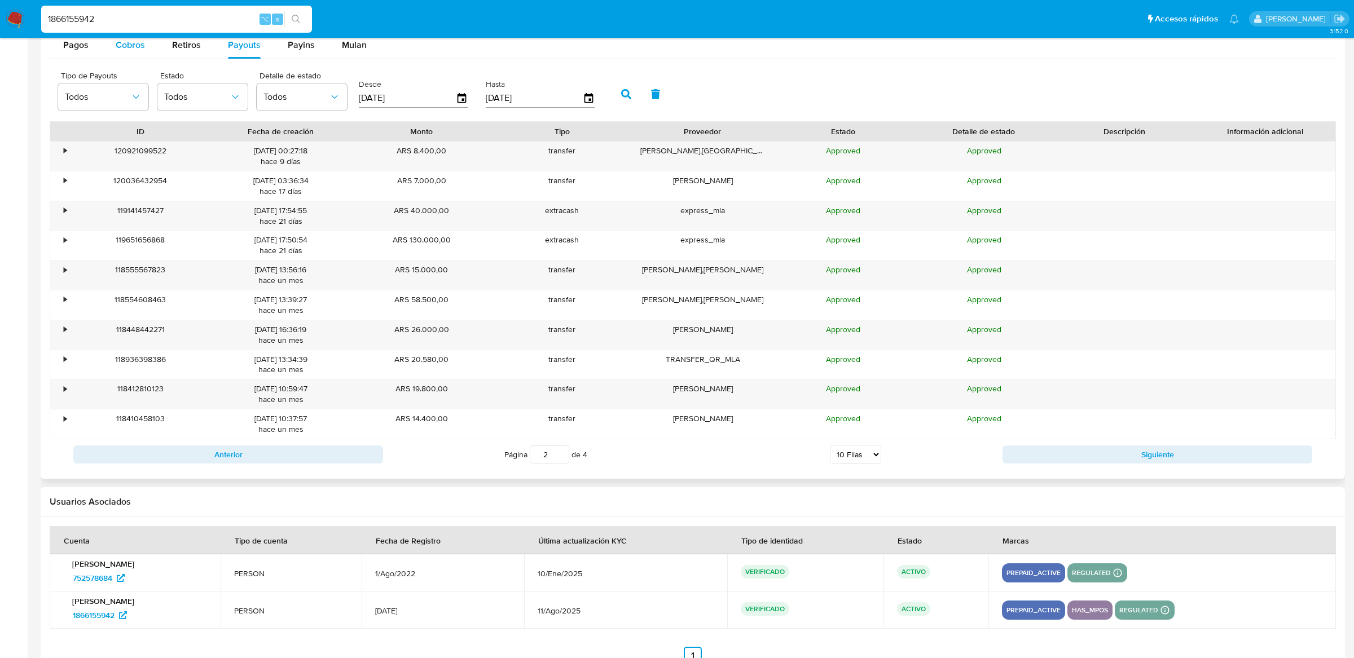
click at [119, 46] on span "Cobros" at bounding box center [130, 44] width 29 height 13
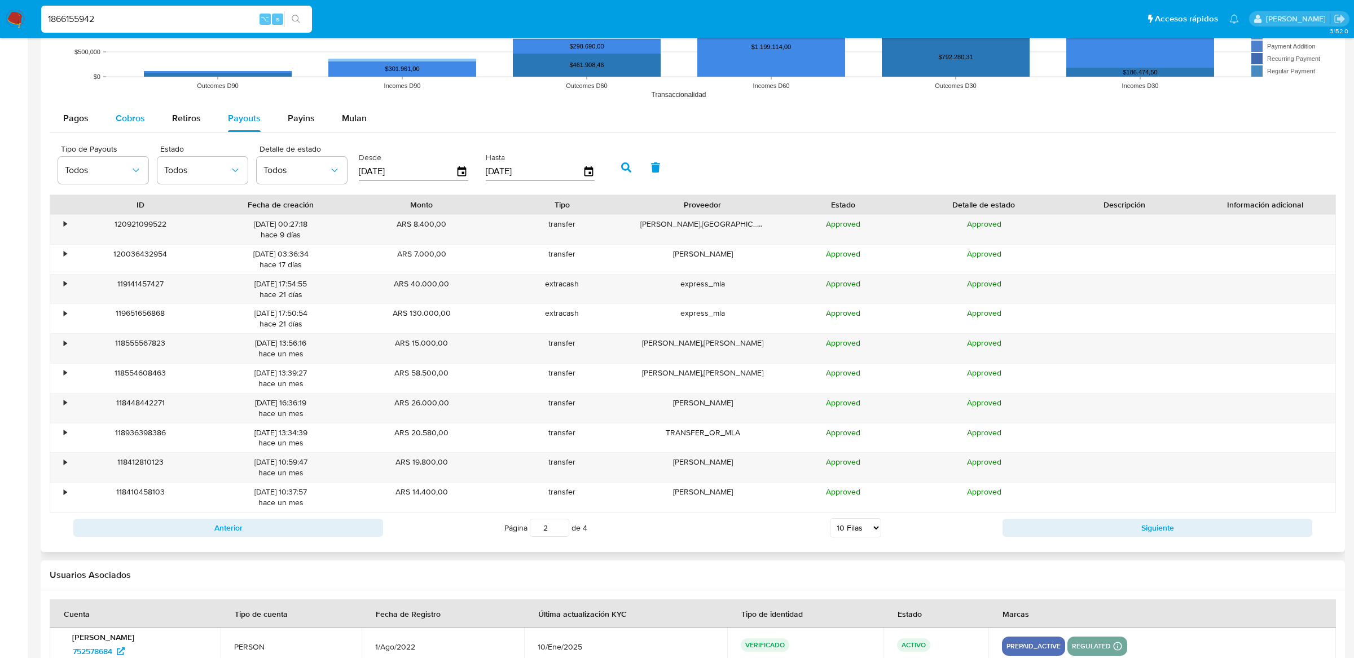
select select "10"
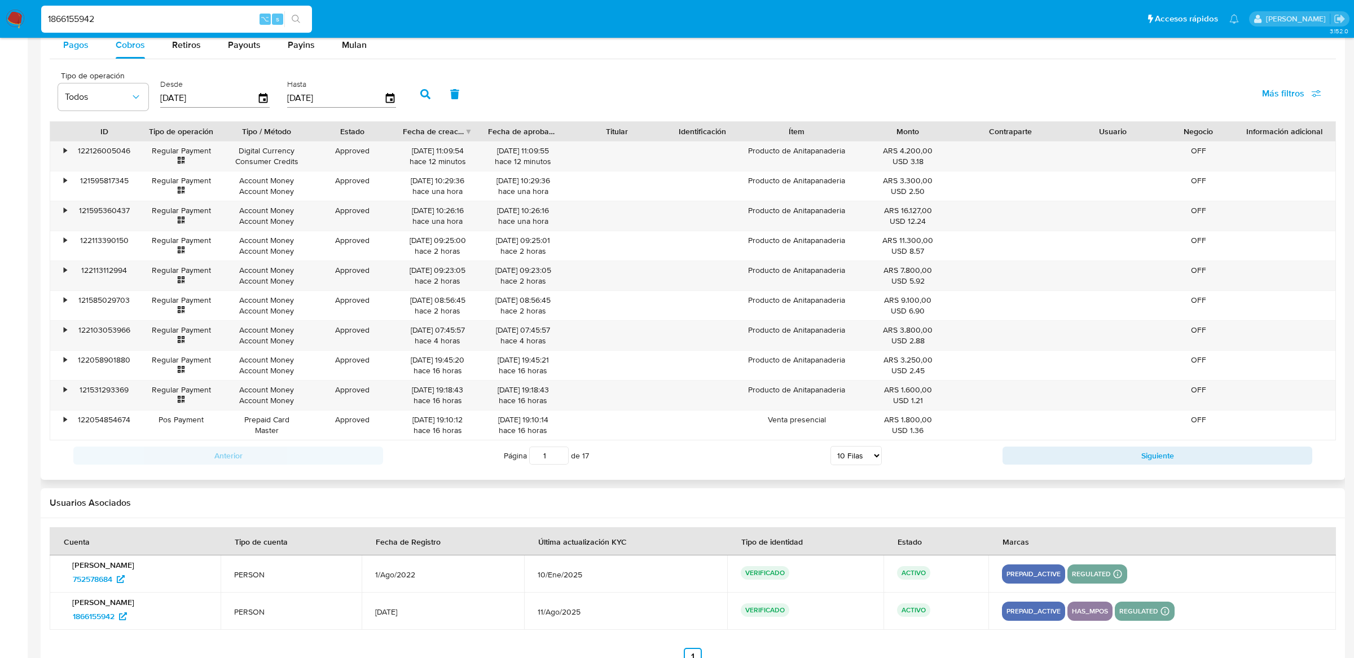
click at [78, 59] on div "Pagos" at bounding box center [75, 45] width 25 height 27
click at [129, 63] on div "Pagos Cobros Retiros Payouts Payins Mulan Tipo de operación Todos Desde 16/05/2…" at bounding box center [693, 251] width 1286 height 439
click at [172, 56] on div "Retiros" at bounding box center [186, 45] width 29 height 27
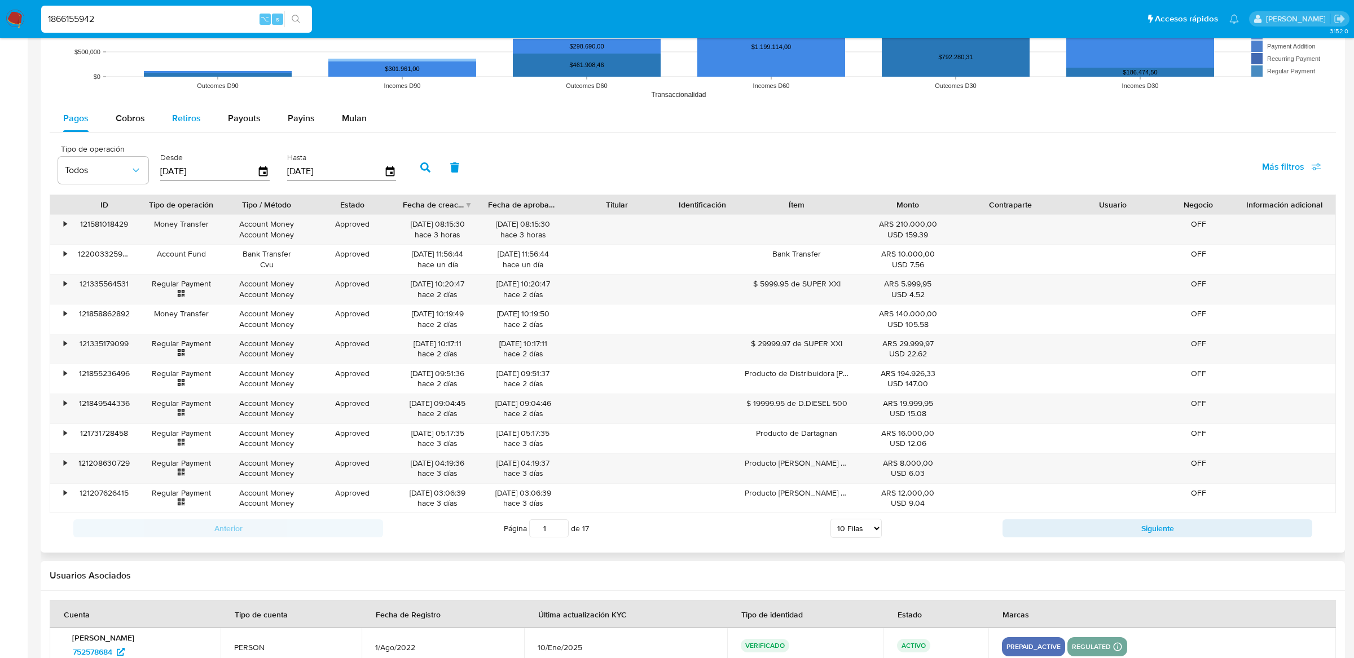
select select "10"
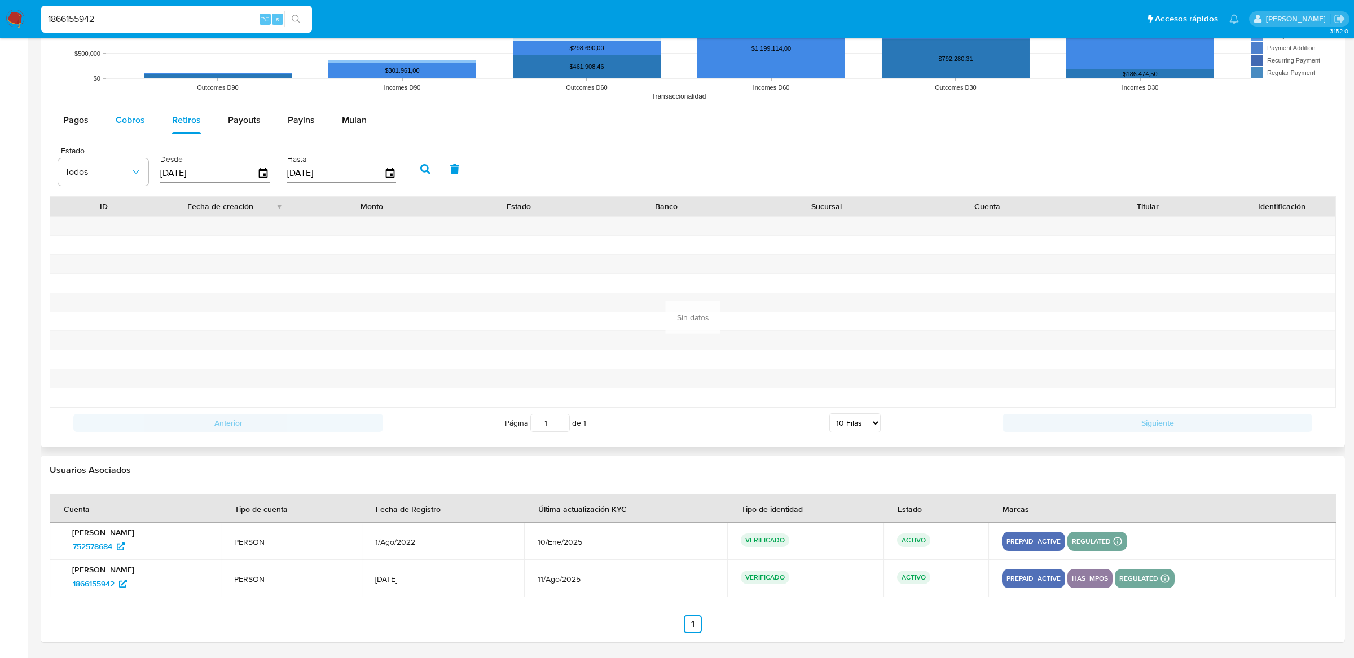
click at [136, 119] on span "Cobros" at bounding box center [130, 119] width 29 height 13
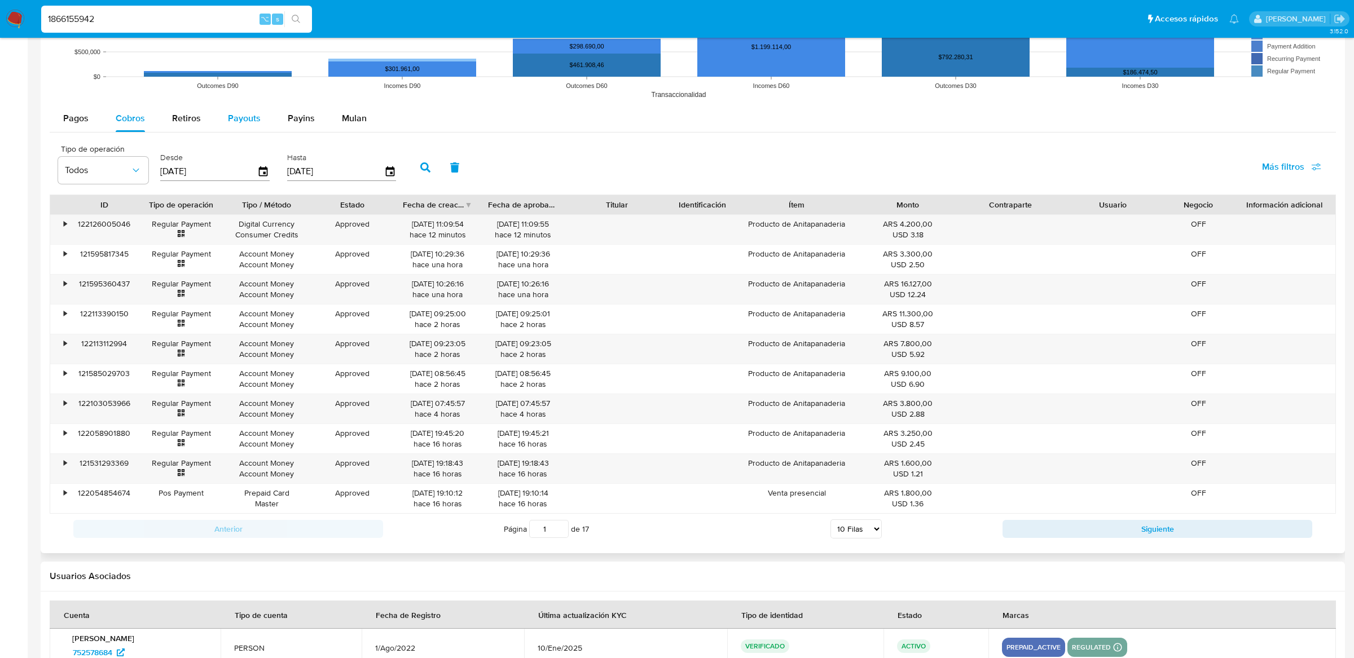
click at [240, 117] on span "Payouts" at bounding box center [244, 118] width 33 height 13
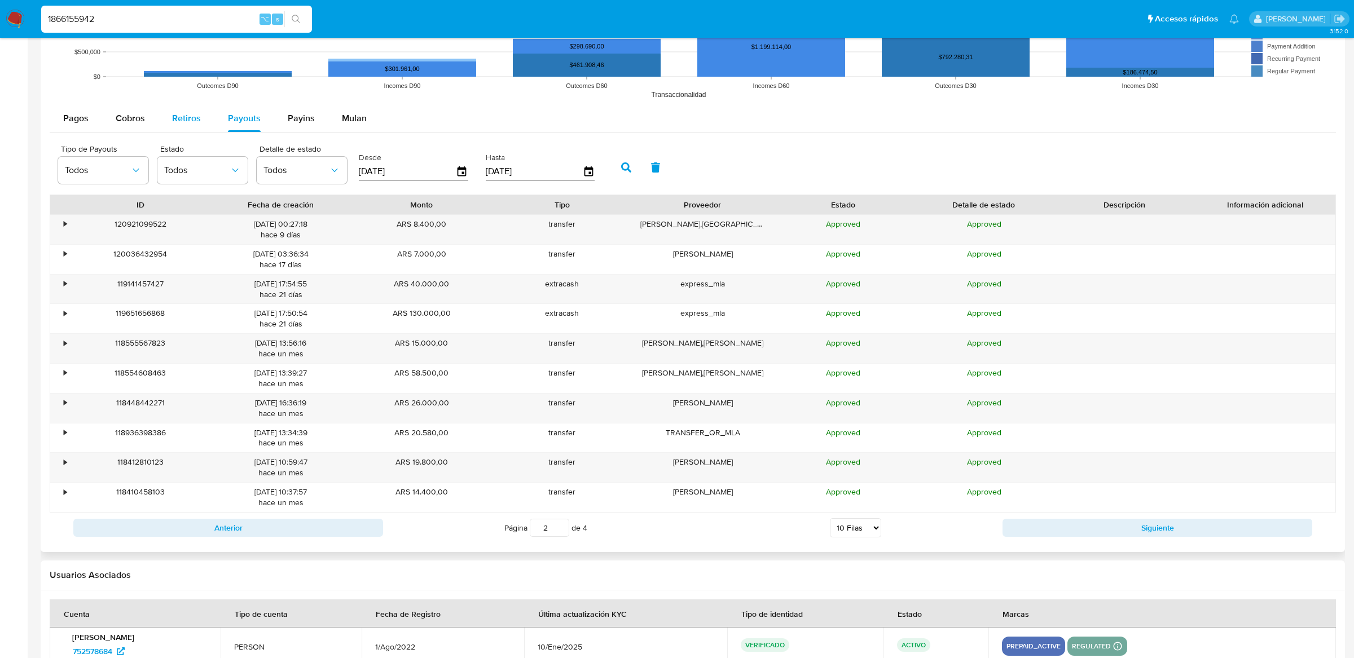
click at [189, 120] on span "Retiros" at bounding box center [186, 118] width 29 height 13
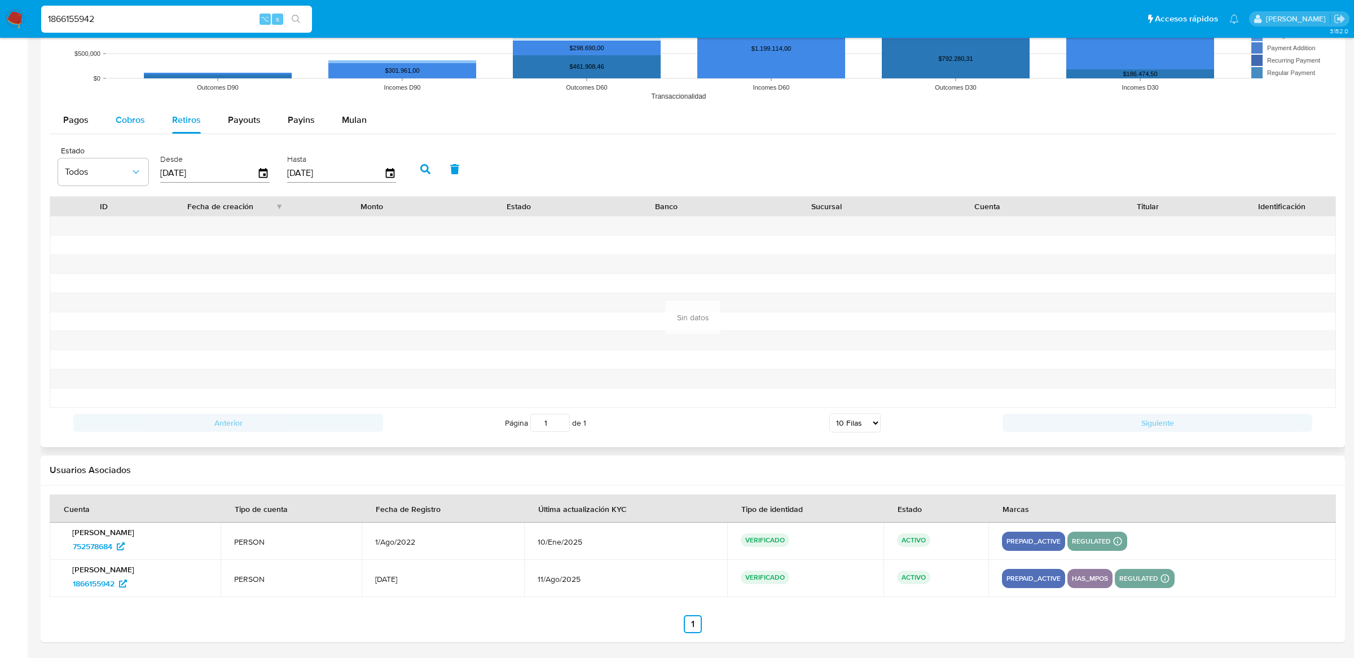
click at [143, 121] on span "Cobros" at bounding box center [130, 119] width 29 height 13
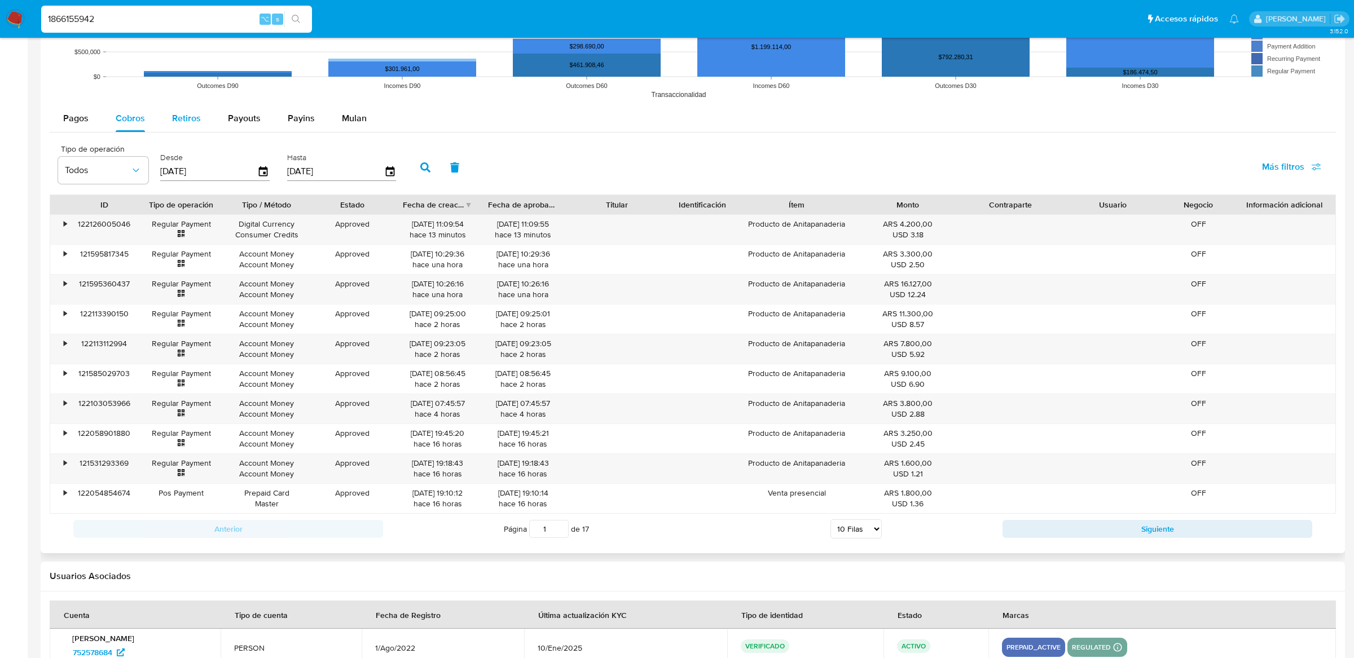
click at [188, 122] on span "Retiros" at bounding box center [186, 118] width 29 height 13
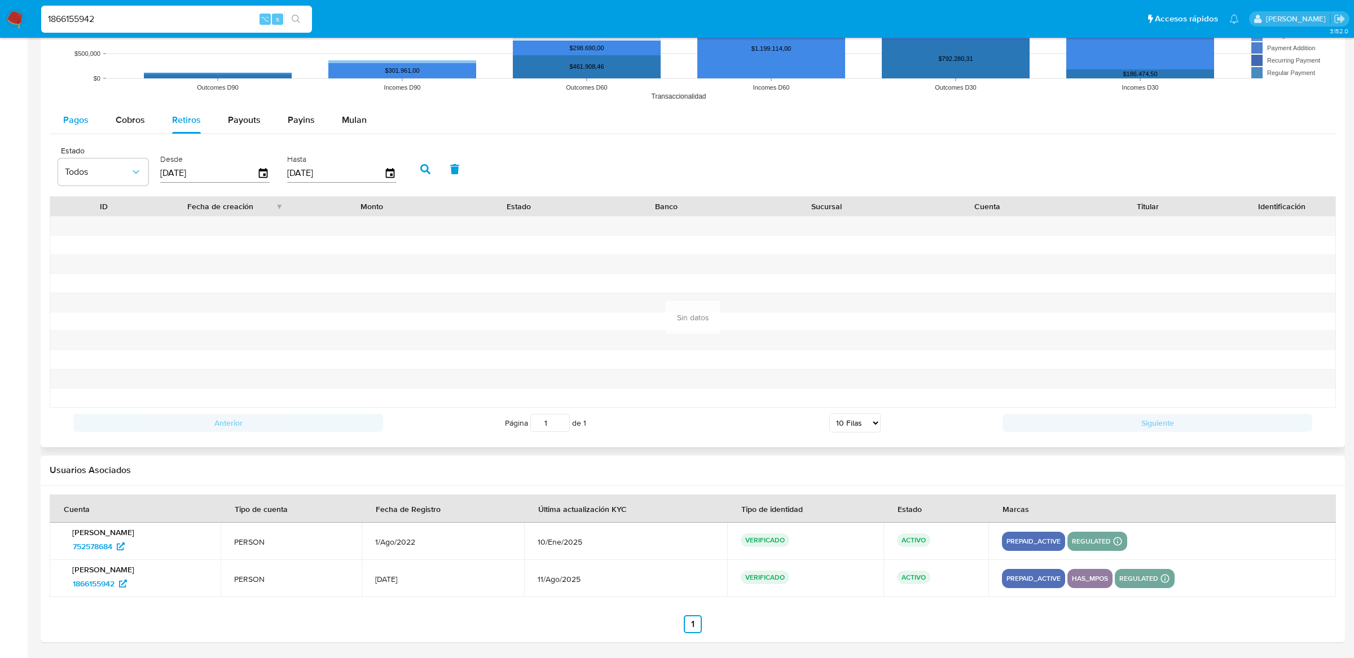
click at [87, 128] on div "Pagos" at bounding box center [75, 120] width 25 height 27
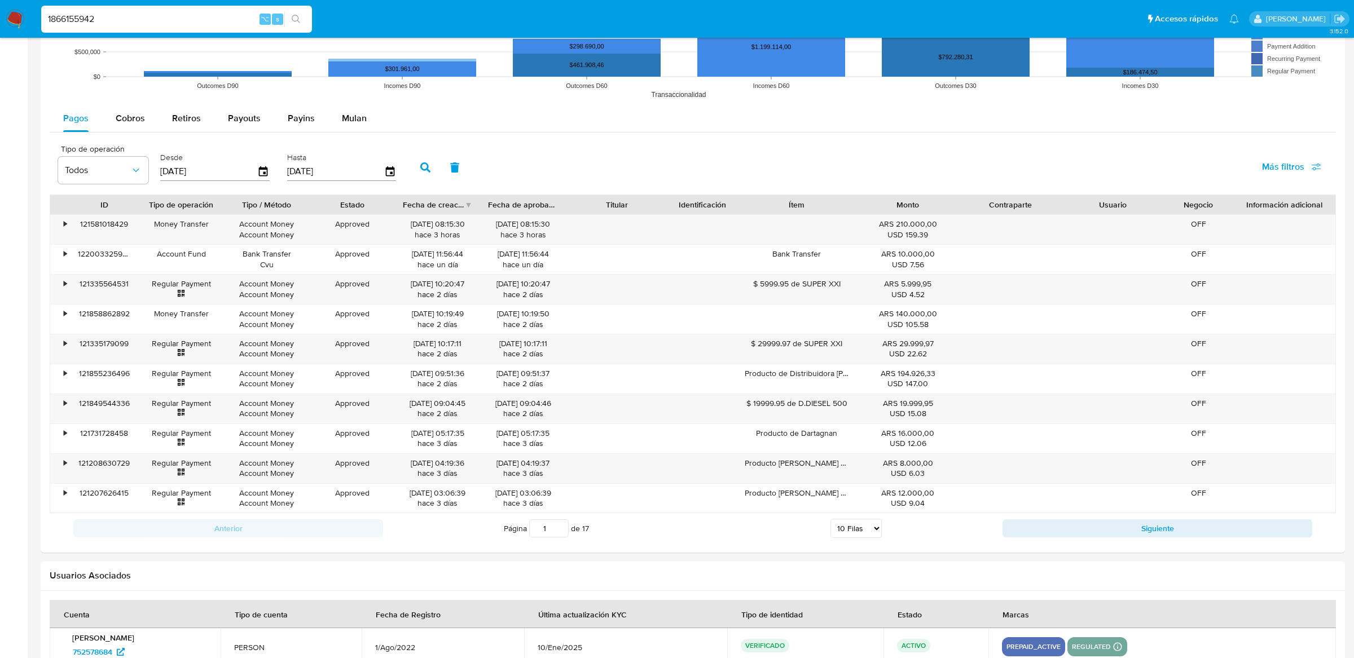
scroll to position [584, 0]
click at [71, 226] on div "121581018429" at bounding box center [104, 229] width 68 height 29
click at [66, 225] on div "•" at bounding box center [65, 224] width 3 height 11
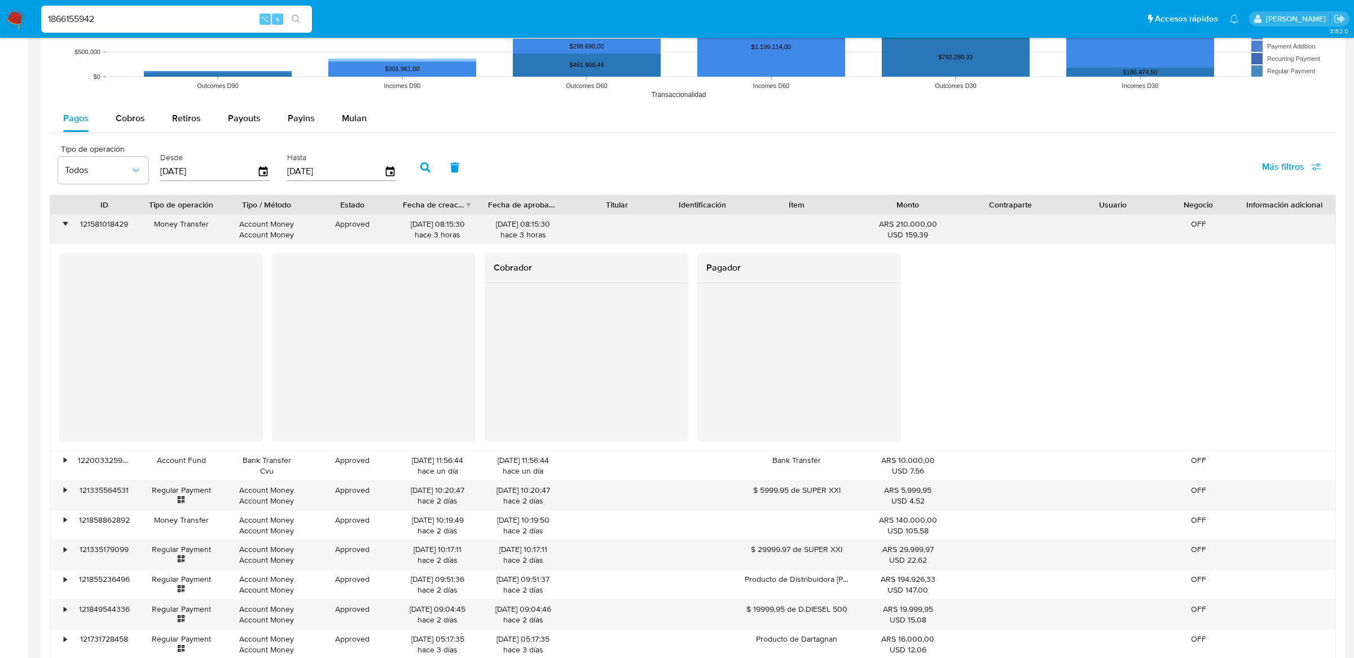
click at [66, 225] on div "•" at bounding box center [65, 224] width 3 height 11
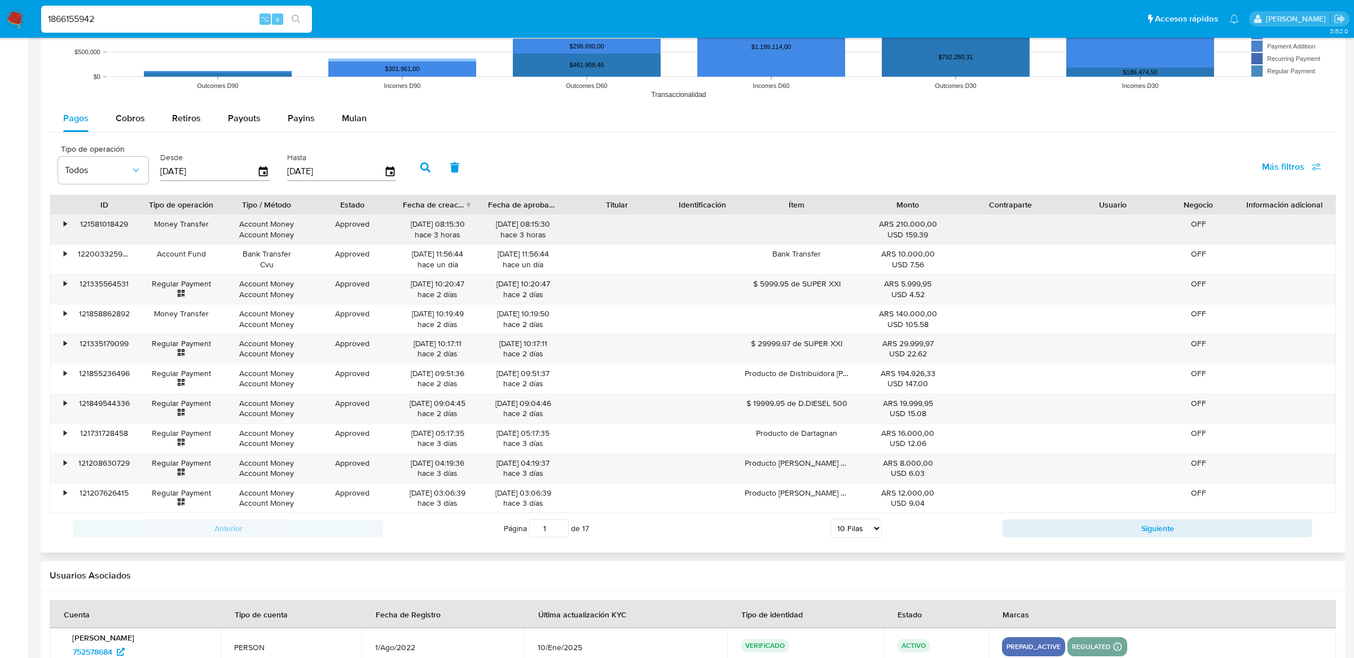
click at [66, 225] on div "•" at bounding box center [65, 224] width 3 height 11
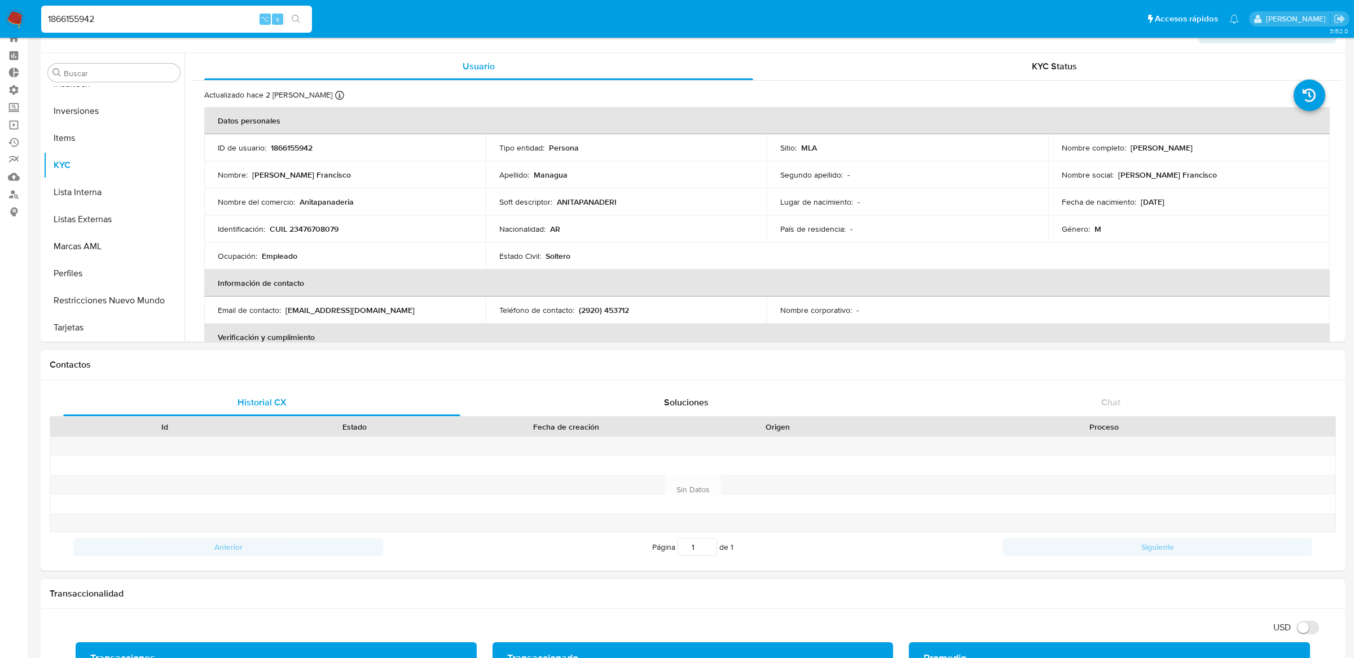
scroll to position [0, 0]
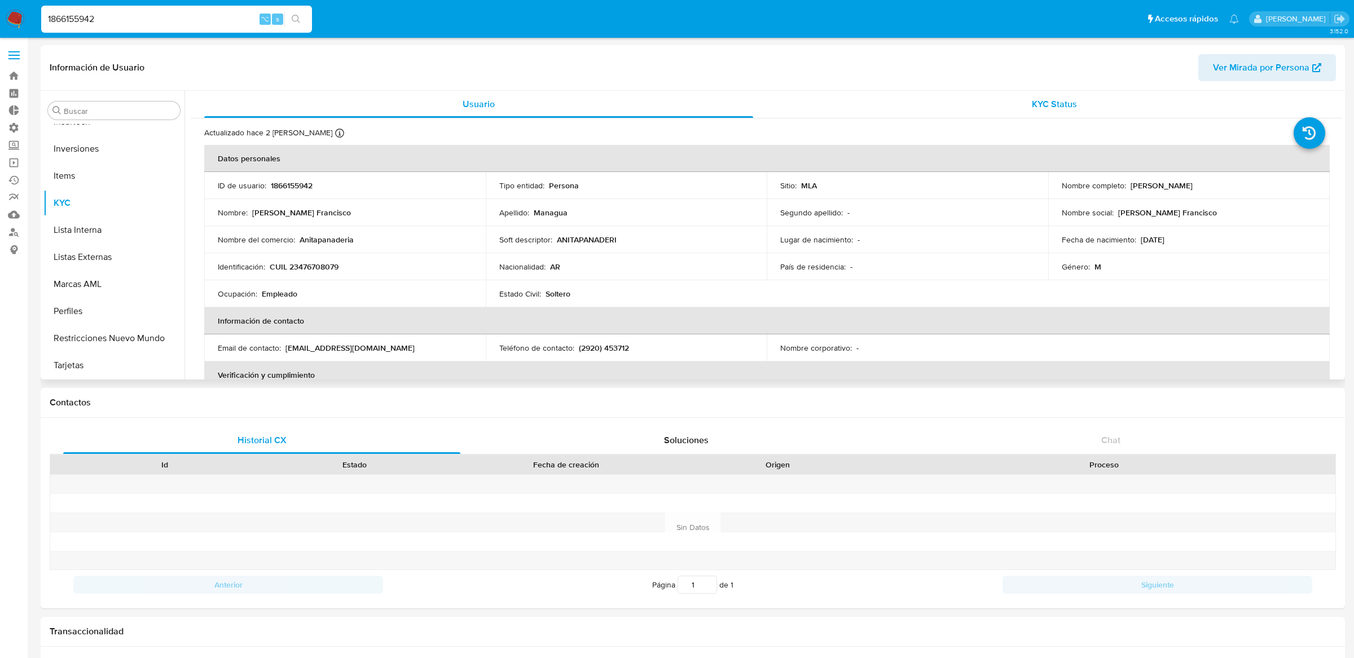
click at [807, 105] on div "KYC Status" at bounding box center [1054, 104] width 549 height 27
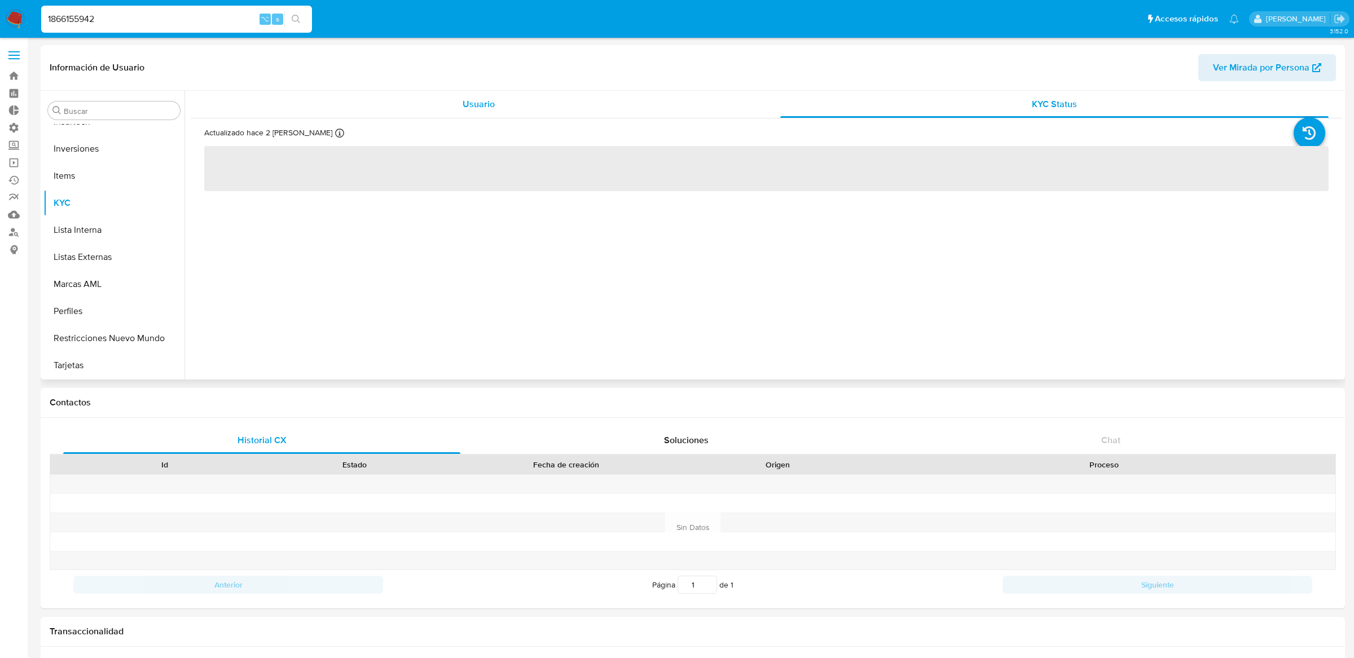
click at [710, 104] on div "Usuario" at bounding box center [478, 104] width 549 height 27
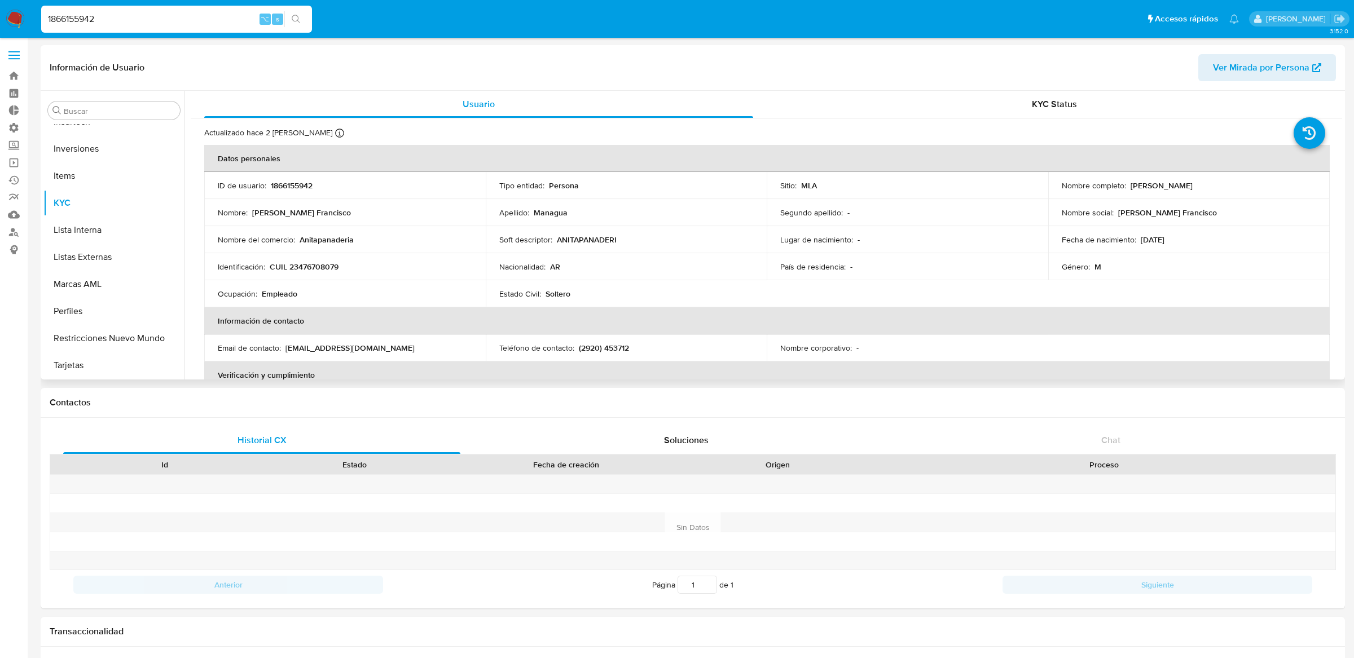
click at [326, 54] on header "Información de Usuario Ver Mirada por Persona" at bounding box center [693, 67] width 1286 height 27
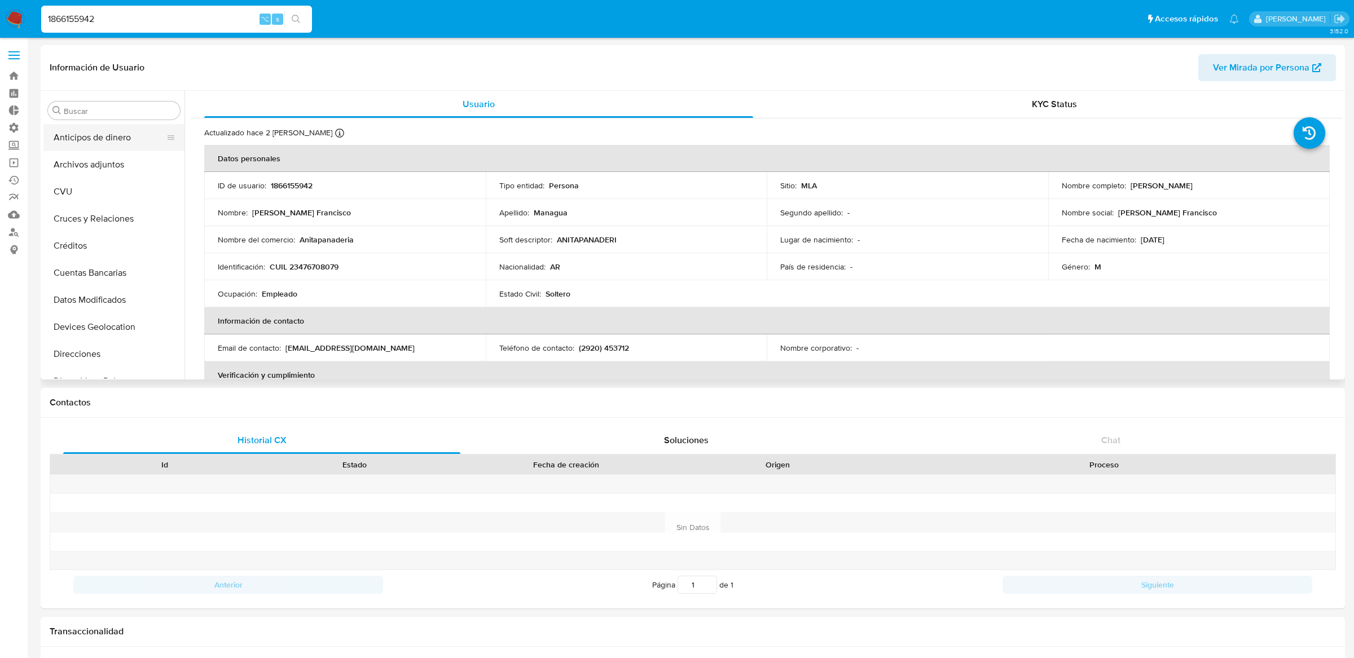
click at [104, 147] on button "Anticipos de dinero" at bounding box center [109, 137] width 132 height 27
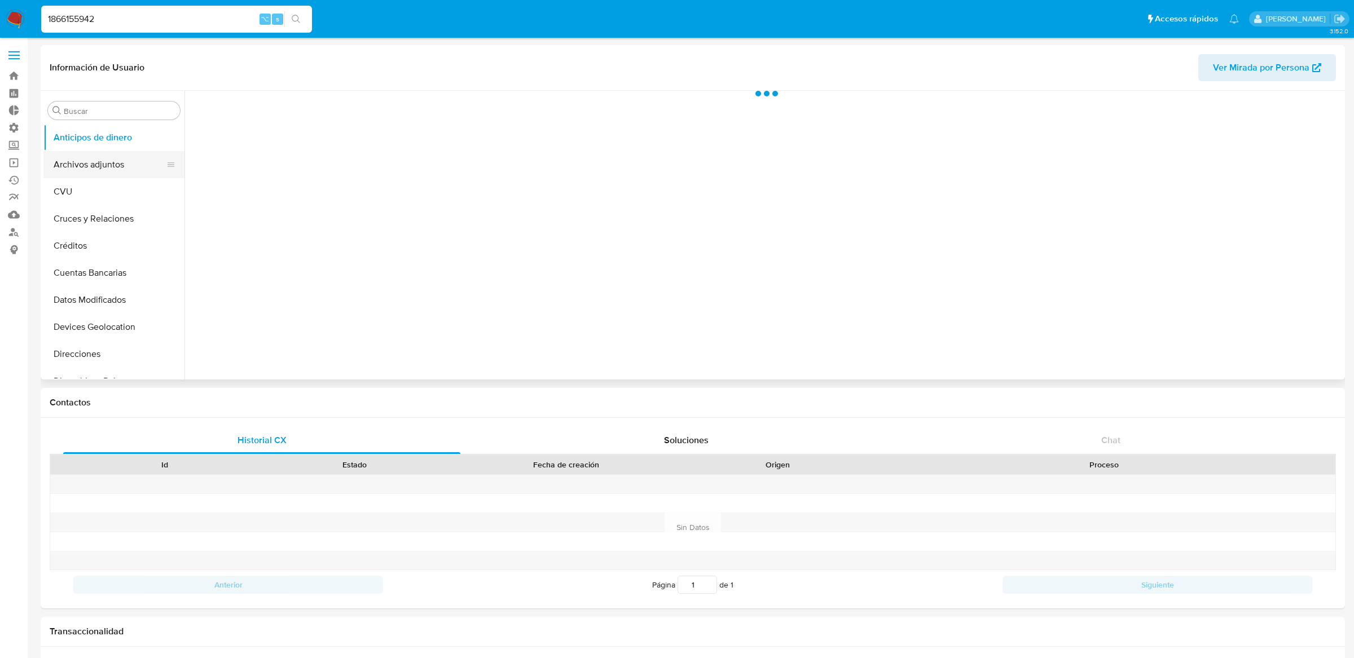
click at [104, 160] on button "Archivos adjuntos" at bounding box center [109, 164] width 132 height 27
click at [104, 188] on button "CVU" at bounding box center [109, 191] width 132 height 27
click at [103, 216] on button "Cruces y Relaciones" at bounding box center [109, 218] width 132 height 27
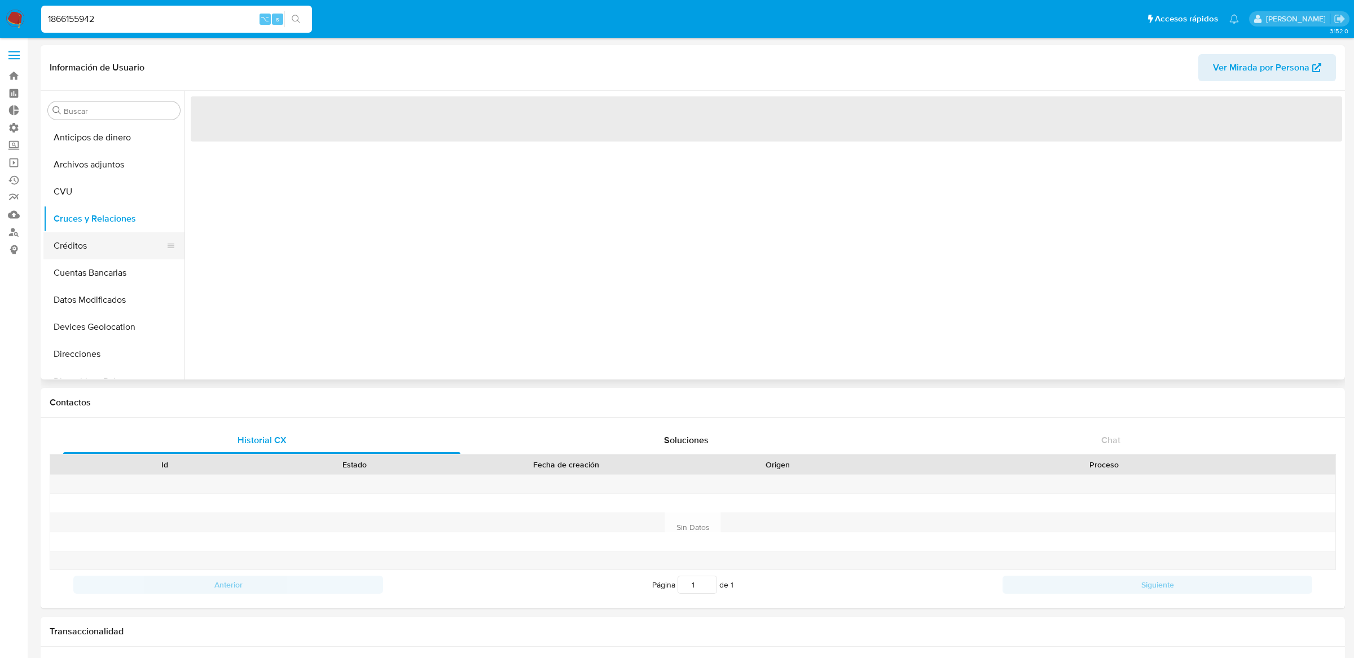
click at [103, 236] on button "Créditos" at bounding box center [109, 245] width 132 height 27
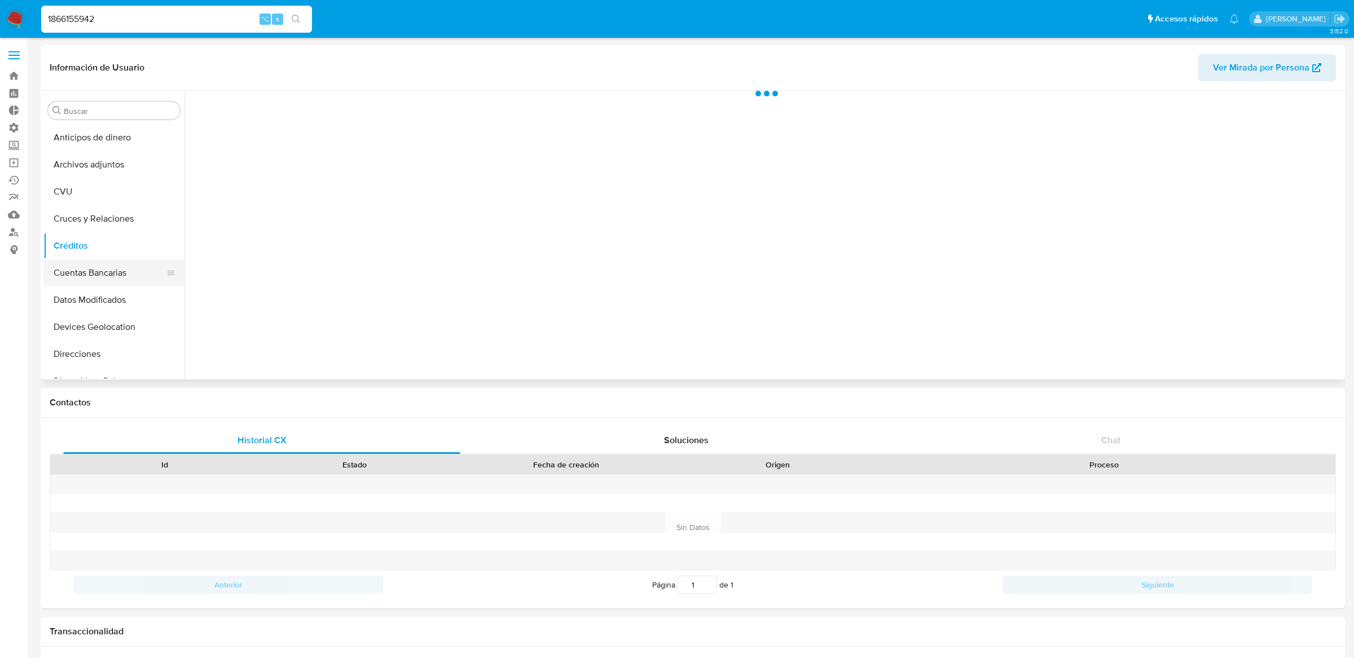
click at [102, 270] on button "Cuentas Bancarias" at bounding box center [109, 273] width 132 height 27
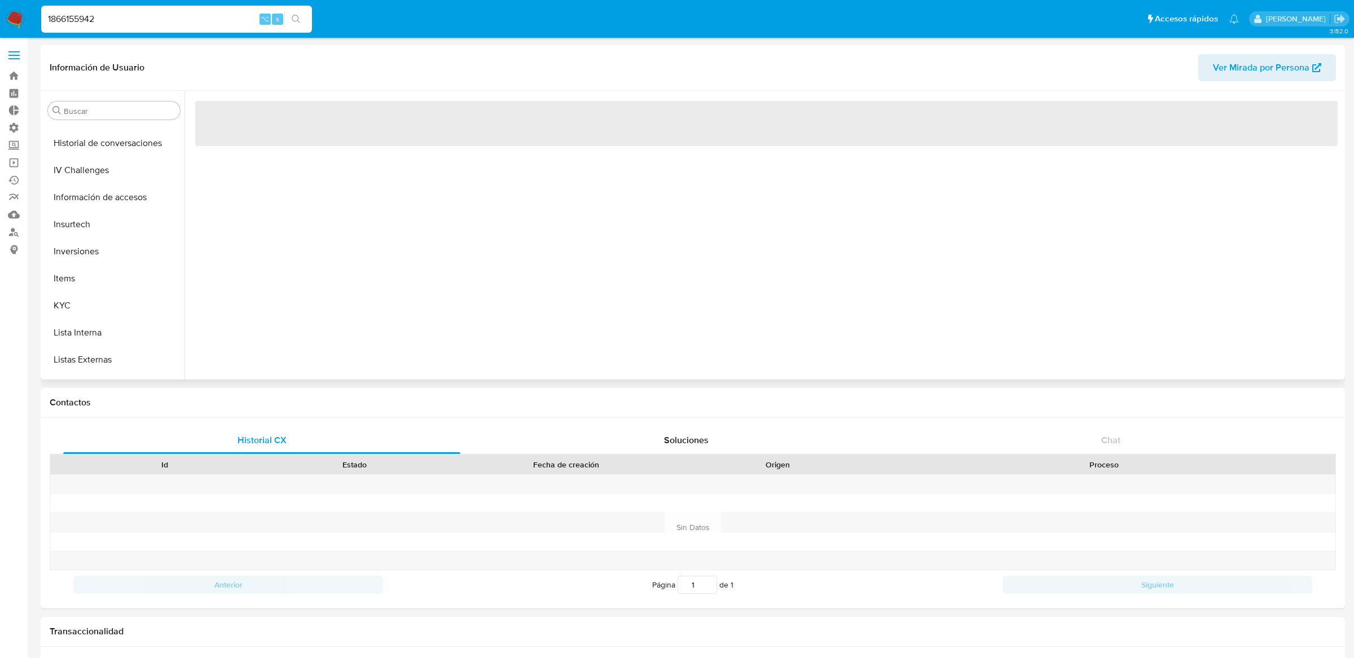
scroll to position [503, 0]
click at [101, 319] on button "Perfiles" at bounding box center [109, 311] width 132 height 27
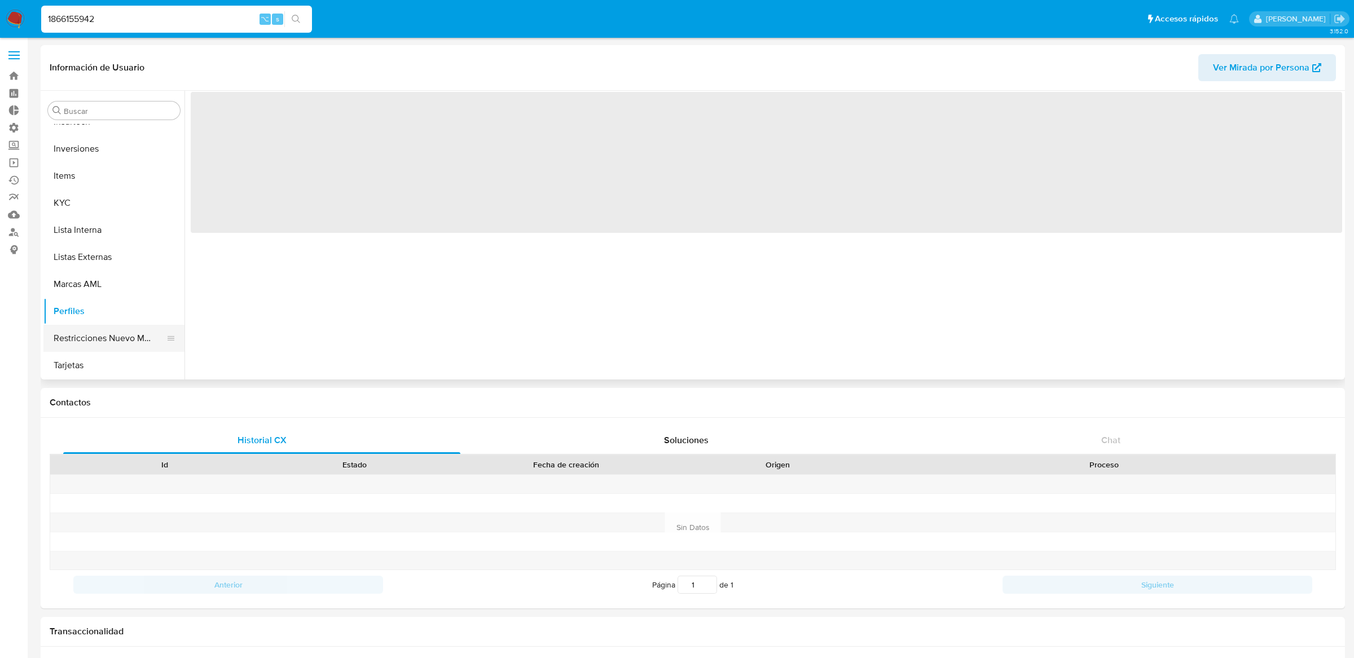
click at [101, 328] on button "Restricciones Nuevo Mundo" at bounding box center [109, 338] width 132 height 27
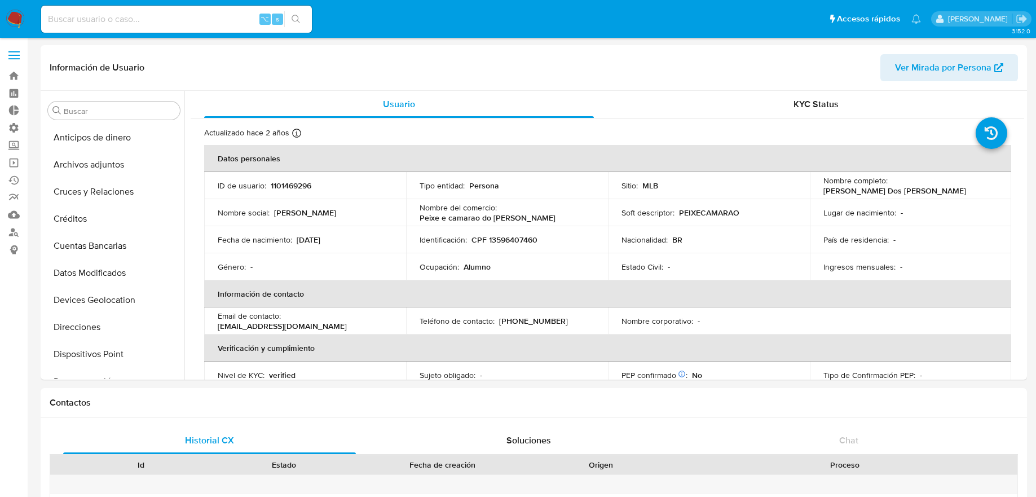
select select "10"
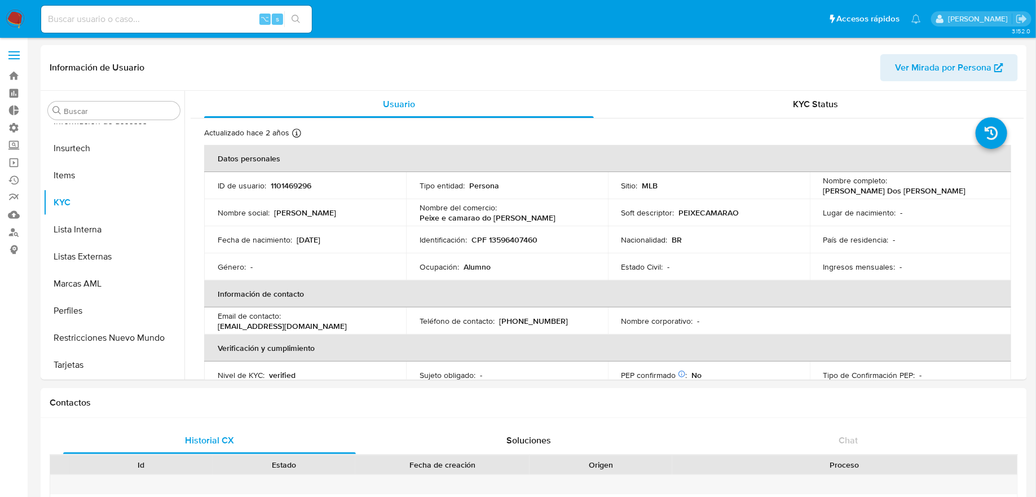
click at [156, 7] on div "⌥ s" at bounding box center [176, 19] width 271 height 27
click at [156, 16] on input at bounding box center [176, 19] width 271 height 15
paste input "290685075"
type input "290685075"
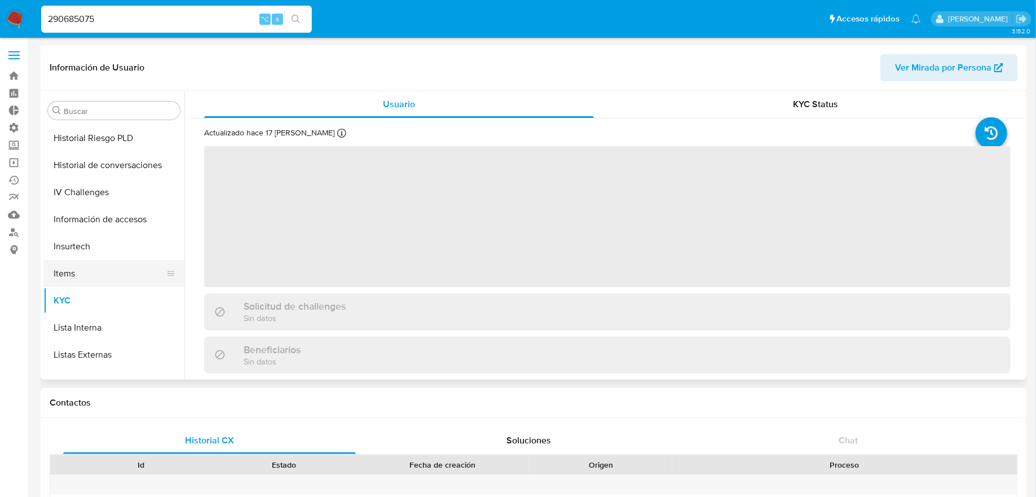
scroll to position [242, 0]
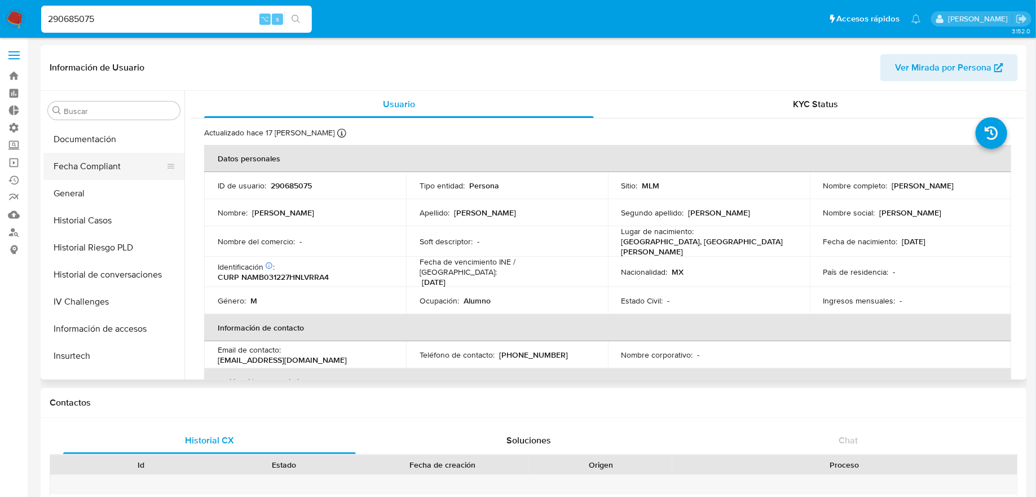
select select "10"
click at [117, 183] on button "General" at bounding box center [109, 193] width 132 height 27
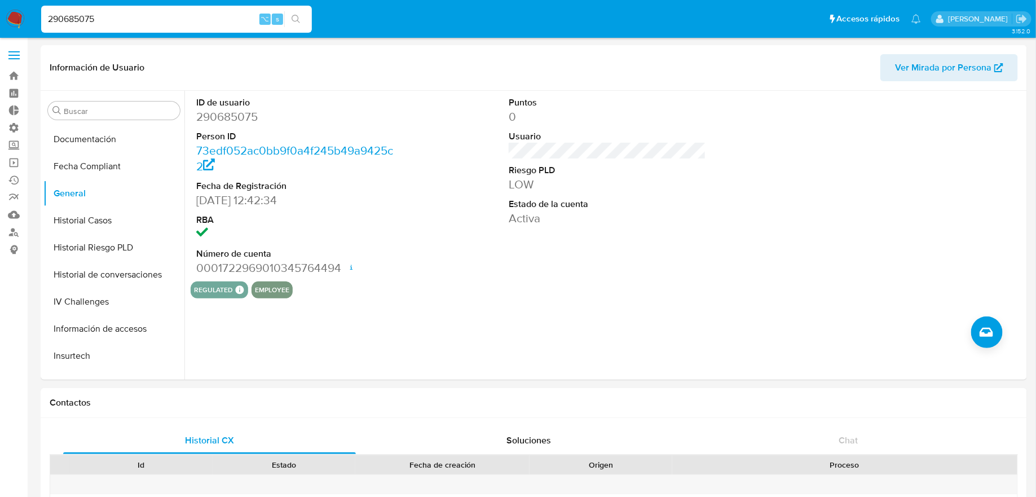
click at [208, 4] on div "290685075 ⌥ s" at bounding box center [176, 19] width 271 height 32
click at [208, 16] on input "290685075" at bounding box center [176, 19] width 271 height 15
paste input "02930141"
type input "202930141"
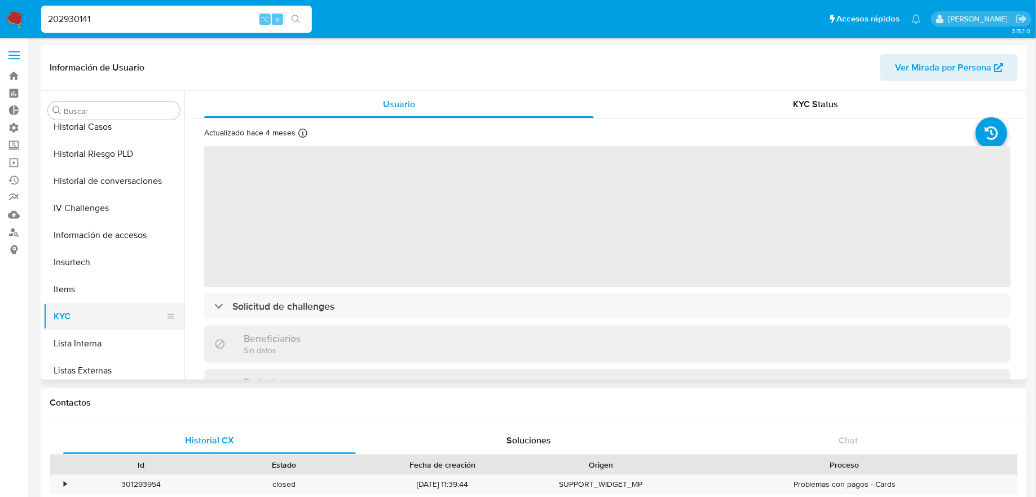
scroll to position [292, 0]
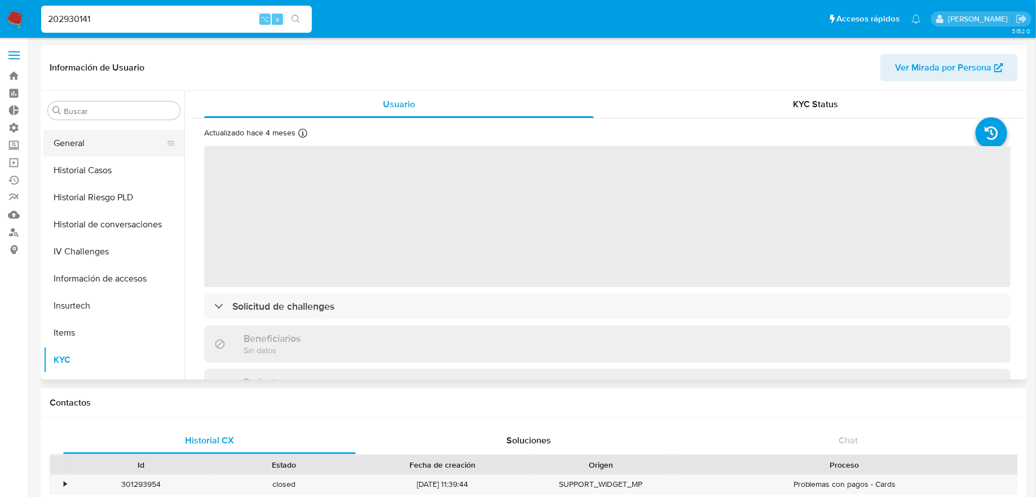
click at [116, 140] on button "General" at bounding box center [109, 143] width 132 height 27
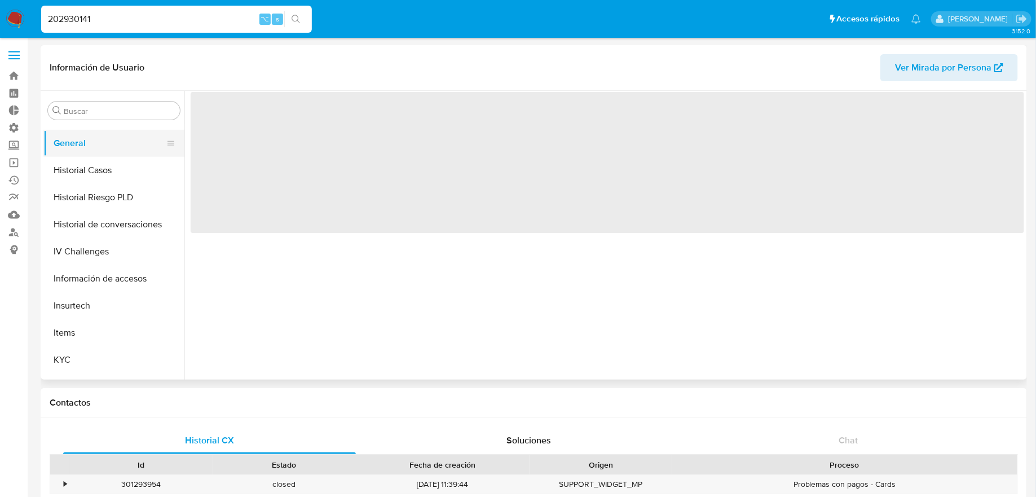
select select "10"
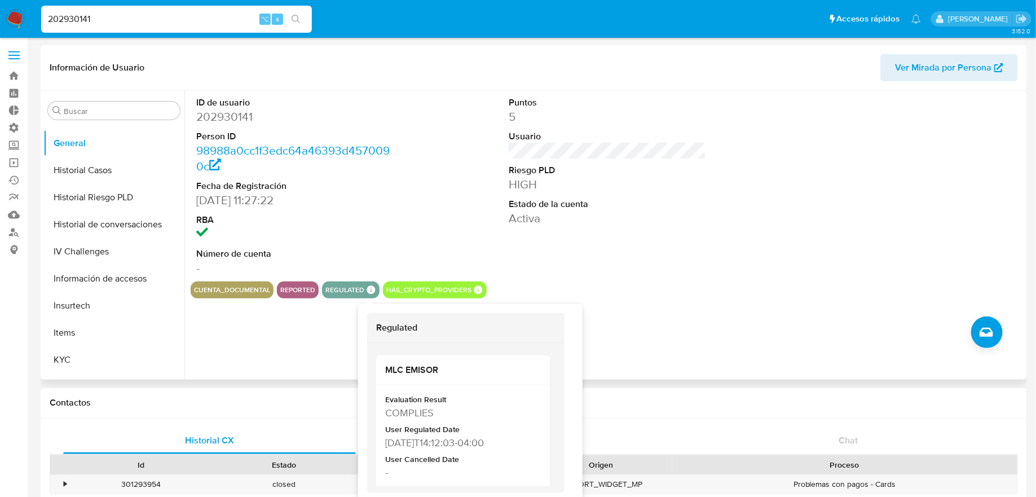
scroll to position [13, 0]
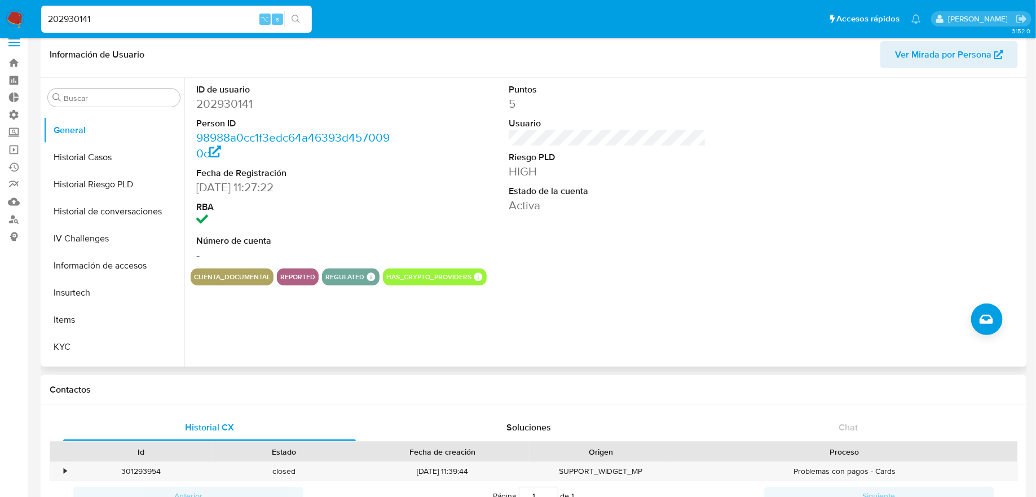
click at [302, 276] on button "reported" at bounding box center [297, 277] width 35 height 5
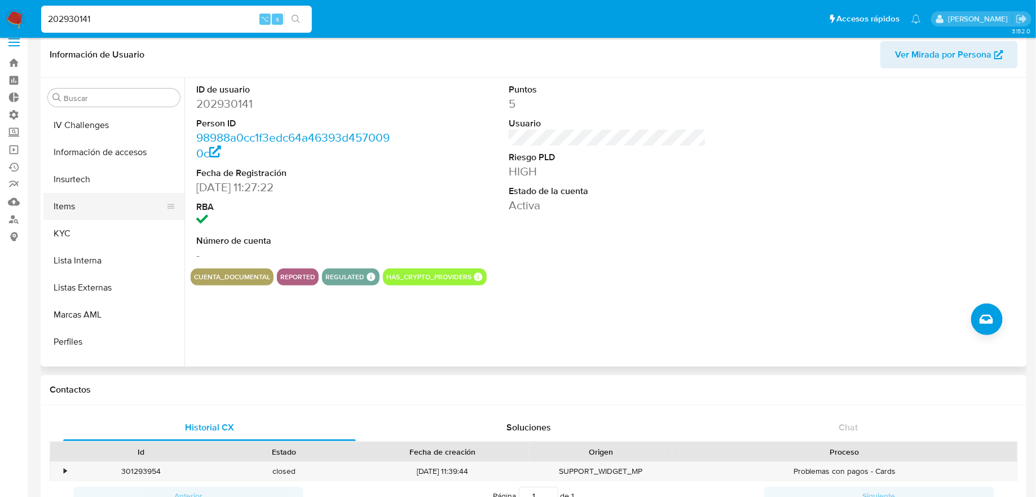
scroll to position [417, 0]
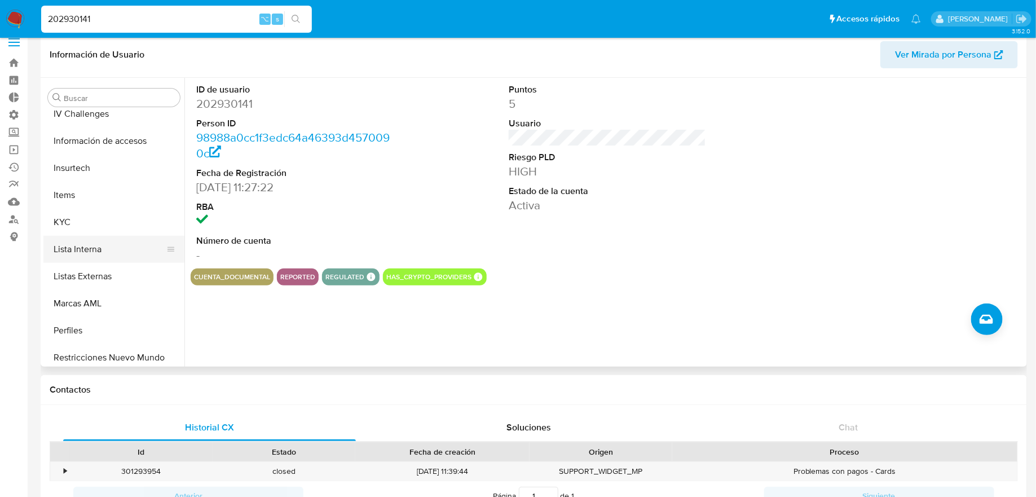
click at [108, 256] on button "Lista Interna" at bounding box center [109, 249] width 132 height 27
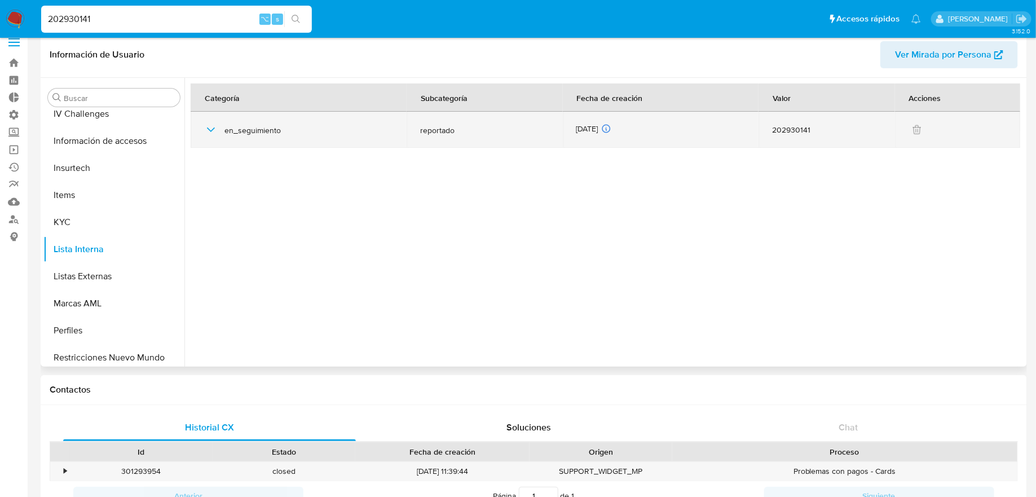
click at [209, 131] on icon "button" at bounding box center [211, 130] width 14 height 14
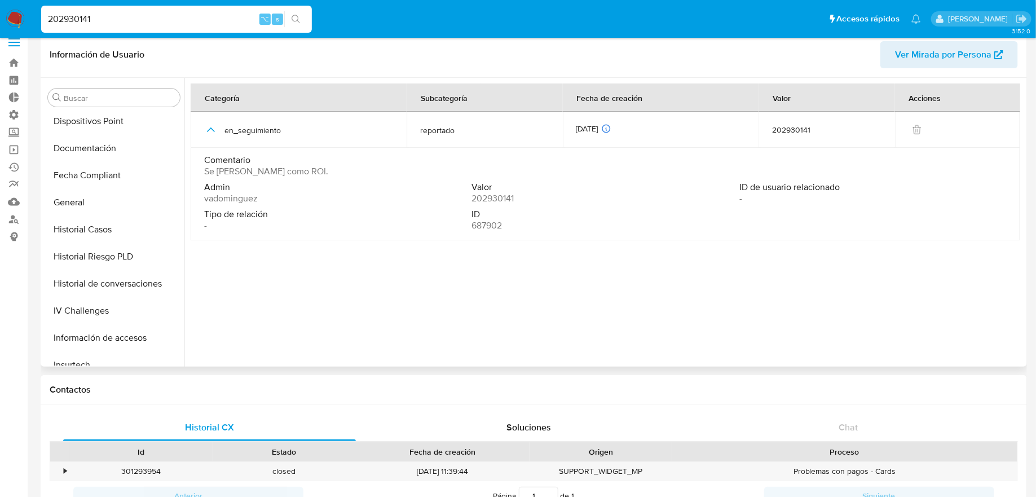
scroll to position [284, 0]
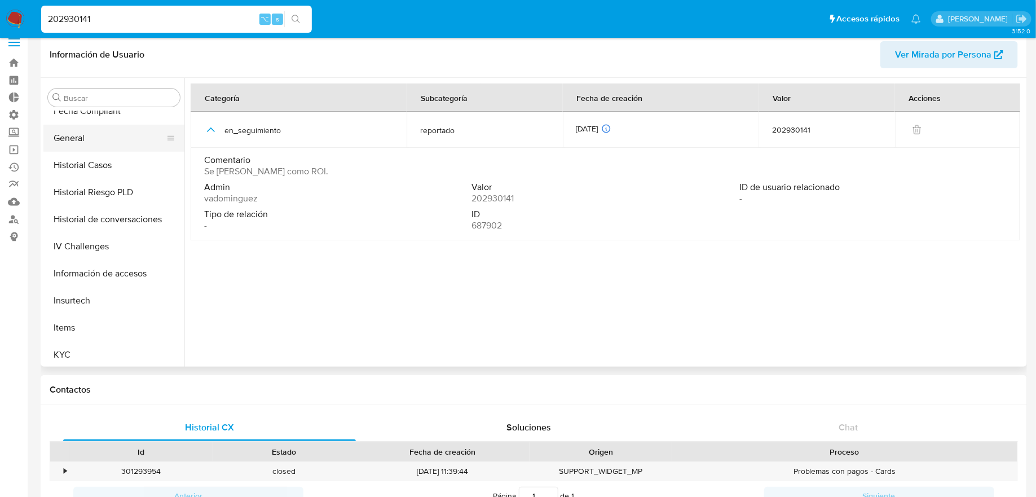
click at [114, 125] on button "General" at bounding box center [109, 138] width 132 height 27
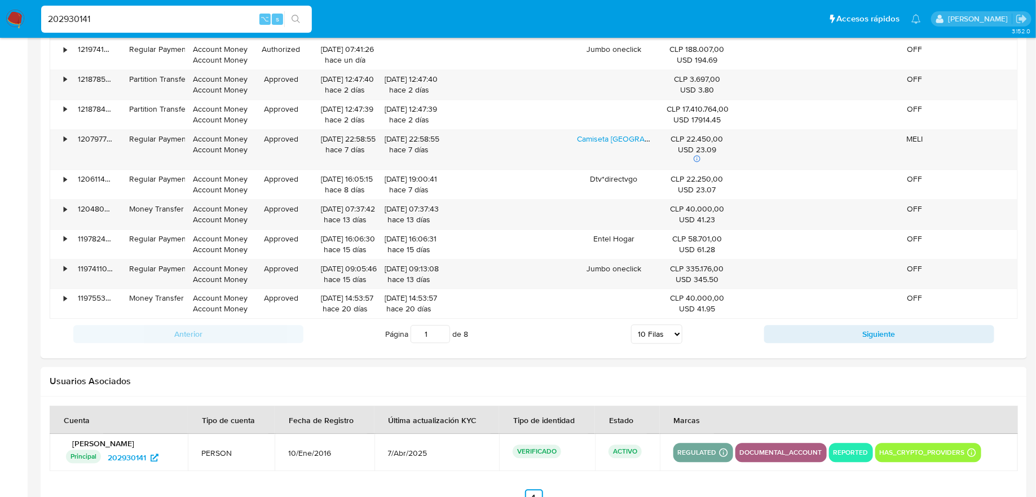
scroll to position [1158, 0]
